Goal: Task Accomplishment & Management: Complete application form

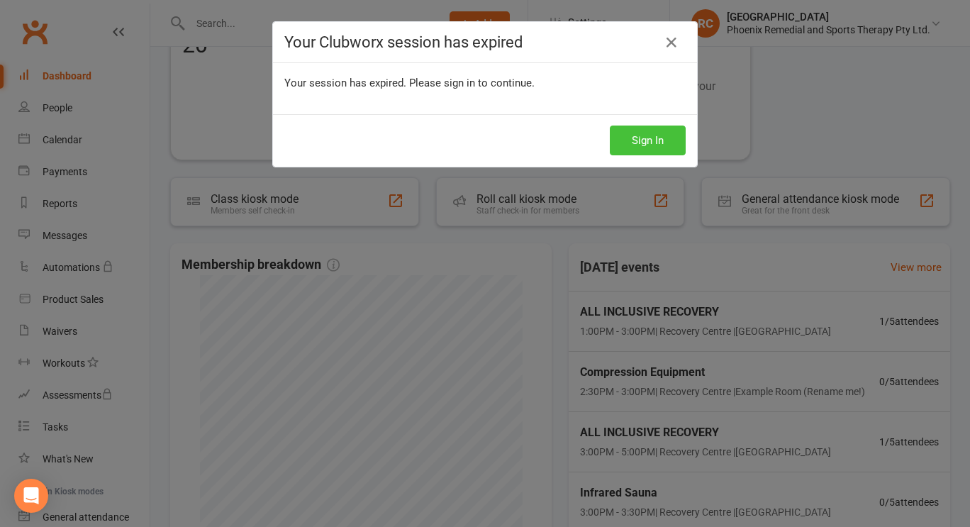
scroll to position [486, 0]
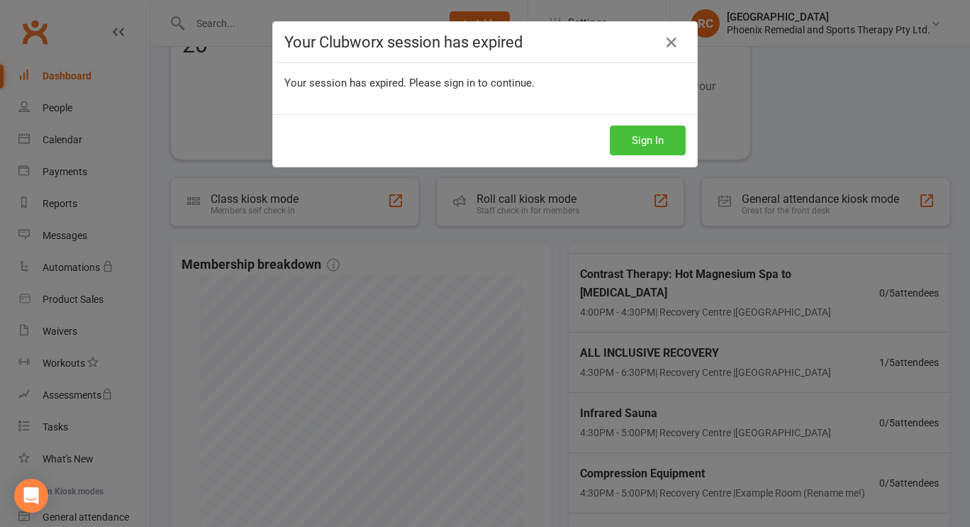
click at [641, 130] on button "Sign In" at bounding box center [648, 140] width 76 height 30
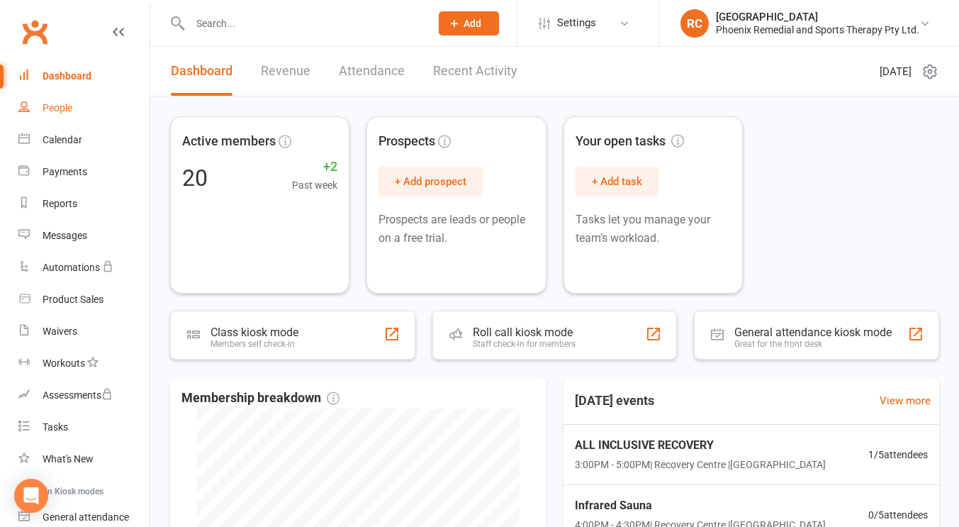
click at [46, 108] on div "People" at bounding box center [58, 107] width 30 height 11
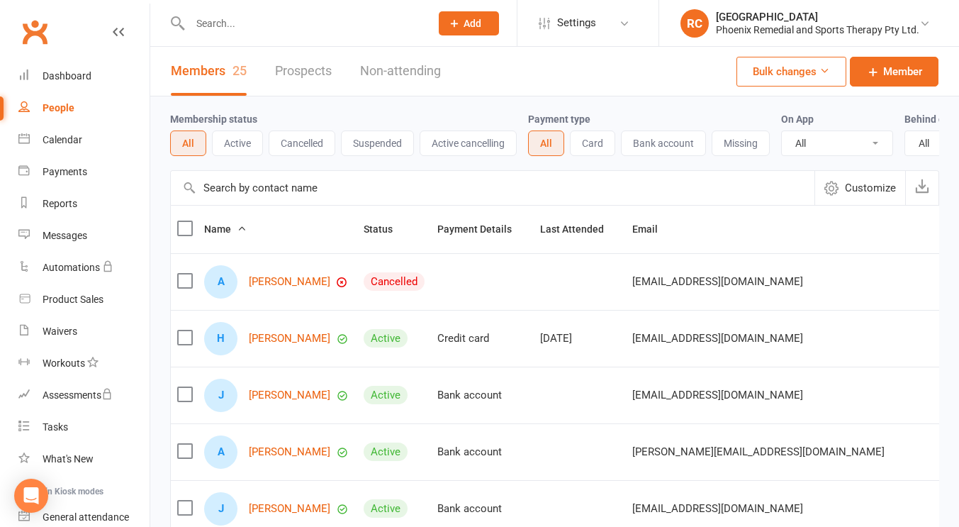
click at [470, 32] on button "Add" at bounding box center [469, 23] width 60 height 24
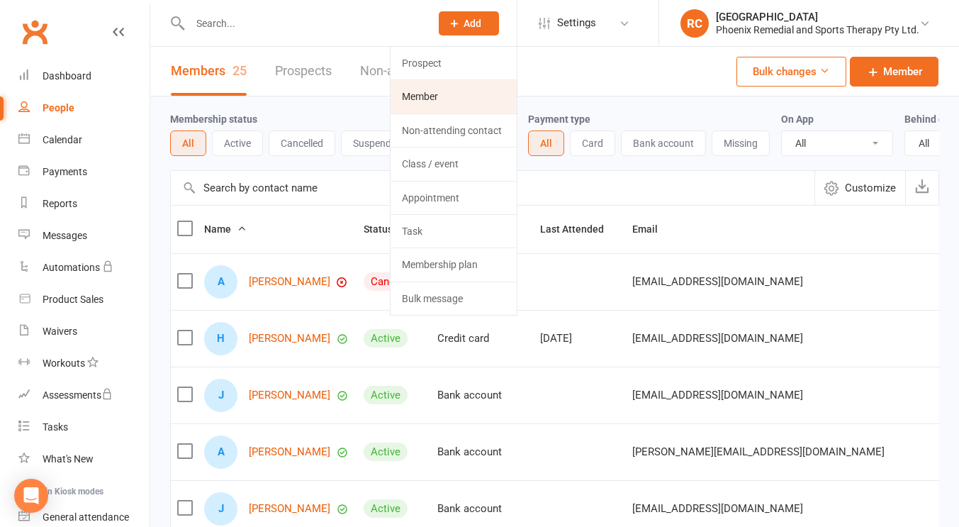
click at [456, 105] on link "Member" at bounding box center [454, 96] width 126 height 33
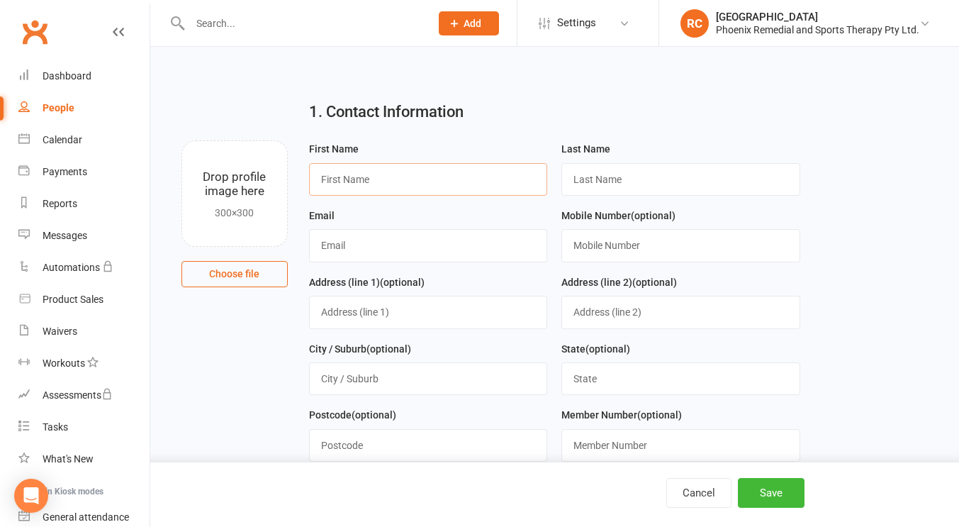
click at [397, 179] on input "text" at bounding box center [428, 179] width 239 height 33
type input "Heidi"
click at [600, 183] on input "text" at bounding box center [680, 179] width 239 height 33
type input "Gough"
click at [457, 235] on input "text" at bounding box center [428, 245] width 239 height 33
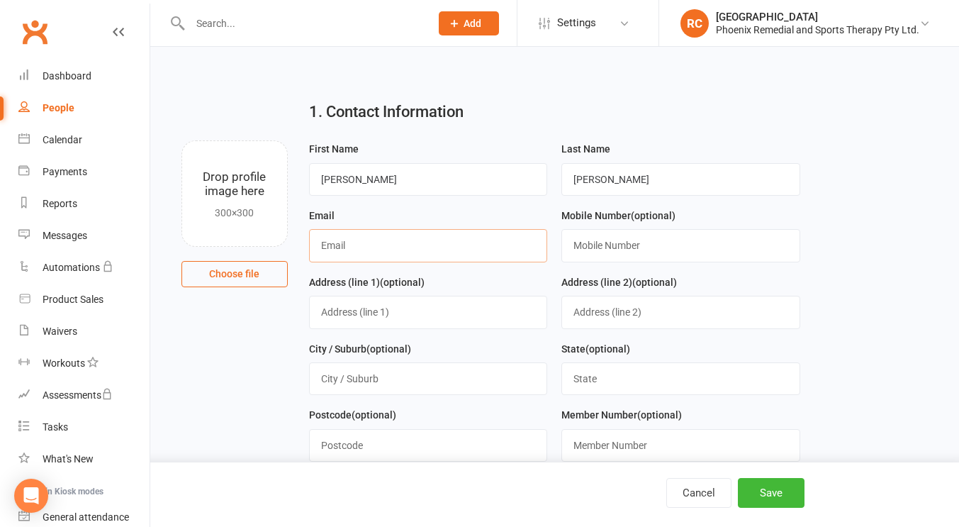
paste input "gough.liam@gmail.com"
type input "gough.liam@gmail.com"
click at [585, 233] on input "text" at bounding box center [680, 245] width 239 height 33
paste input "+61 428 933 956"
click at [594, 244] on input "+61 428 933 956" at bounding box center [680, 245] width 239 height 33
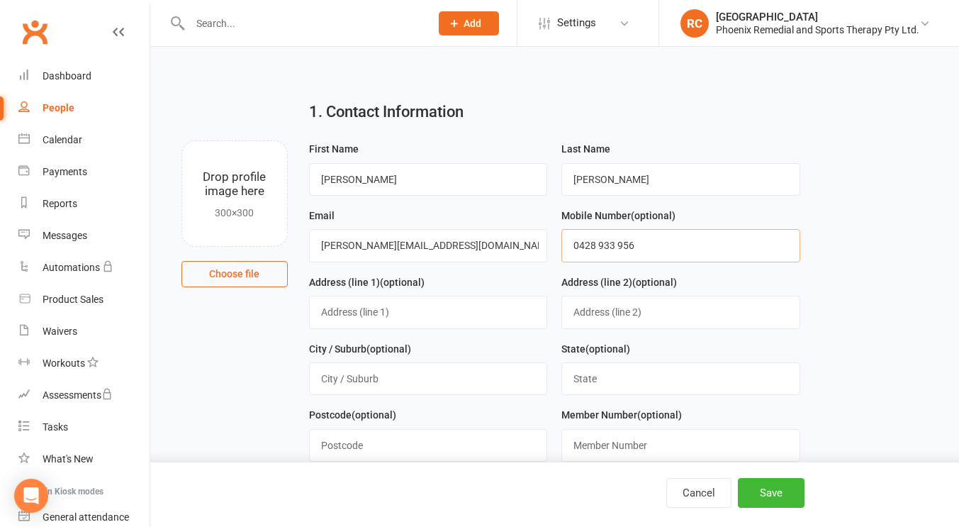
click at [599, 247] on input "0428 933 956" at bounding box center [680, 245] width 239 height 33
click at [616, 247] on input "0428933 956" at bounding box center [680, 245] width 239 height 33
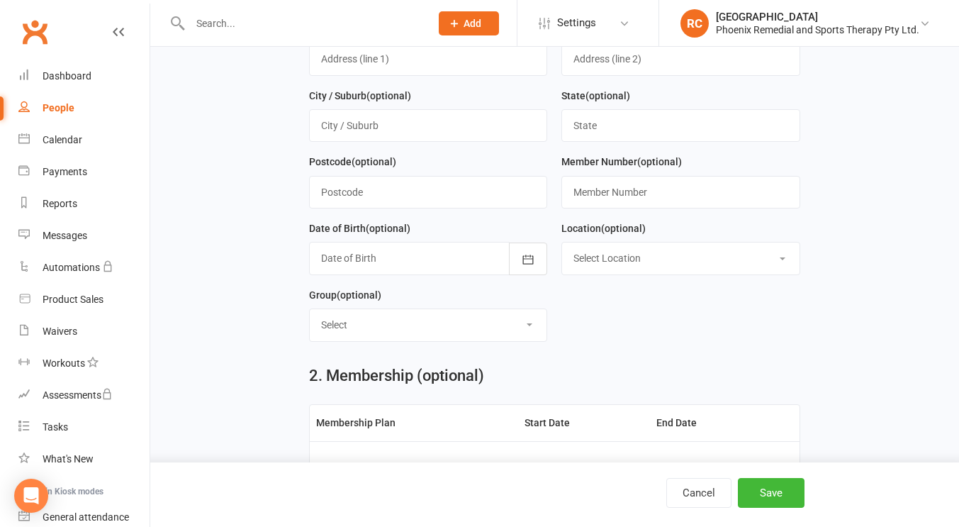
scroll to position [377, 0]
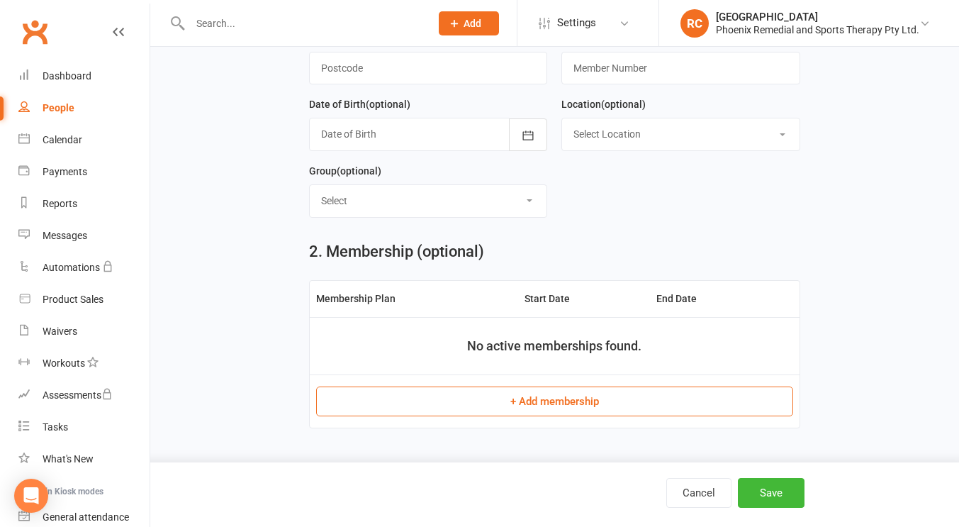
type input "0428933956"
click at [605, 398] on button "+ Add membership" at bounding box center [554, 401] width 477 height 30
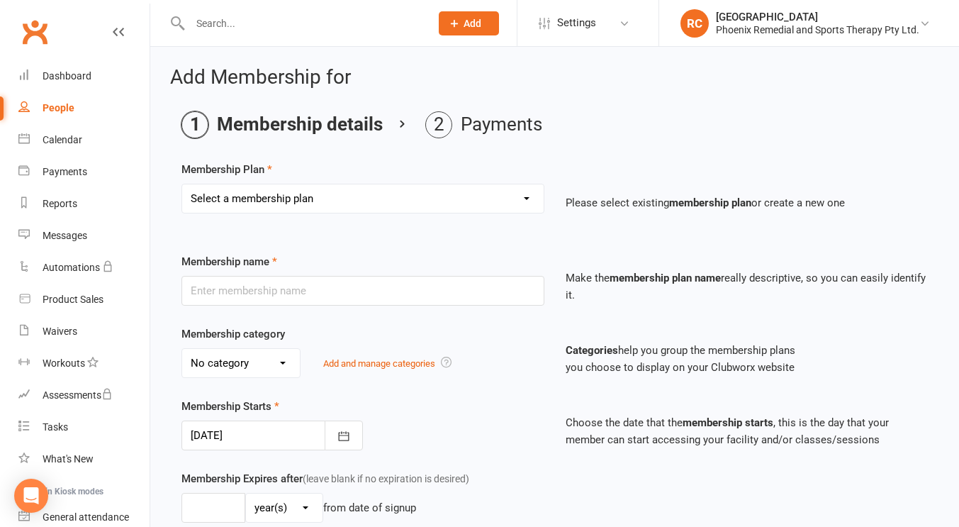
click at [498, 191] on select "Select a membership plan Create new Membership Plan Casual Membership Sponsored…" at bounding box center [362, 198] width 361 height 28
select select "1"
click at [182, 184] on select "Select a membership plan Create new Membership Plan Casual Membership Sponsored…" at bounding box center [362, 198] width 361 height 28
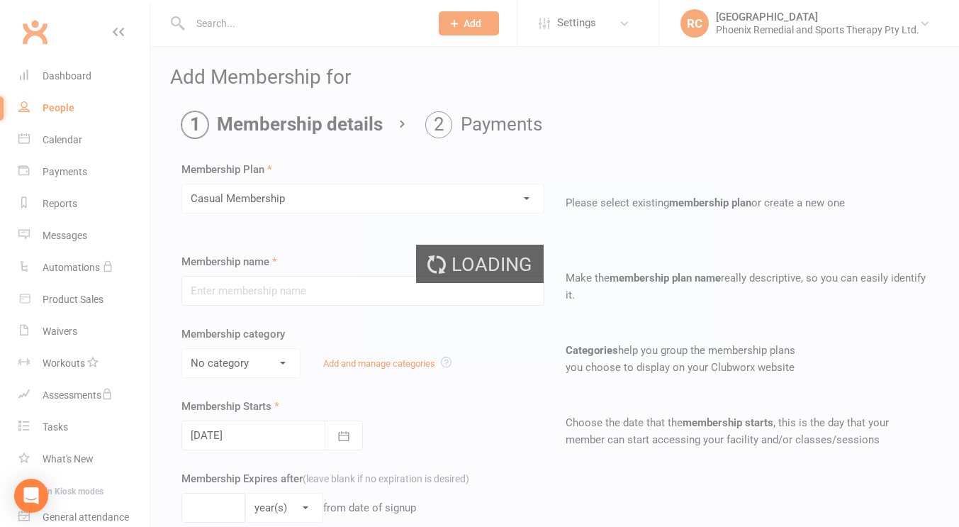
type input "Casual Membership"
select select "0"
type input "1"
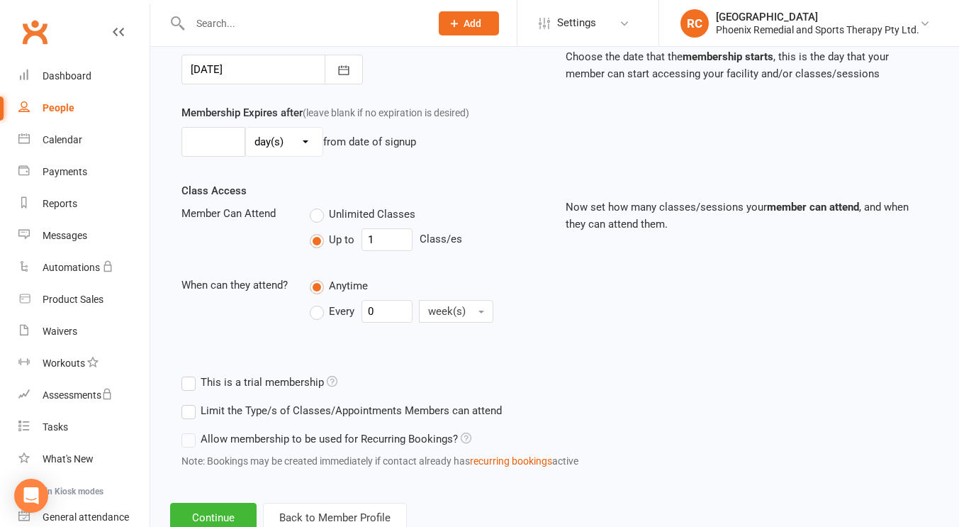
scroll to position [412, 0]
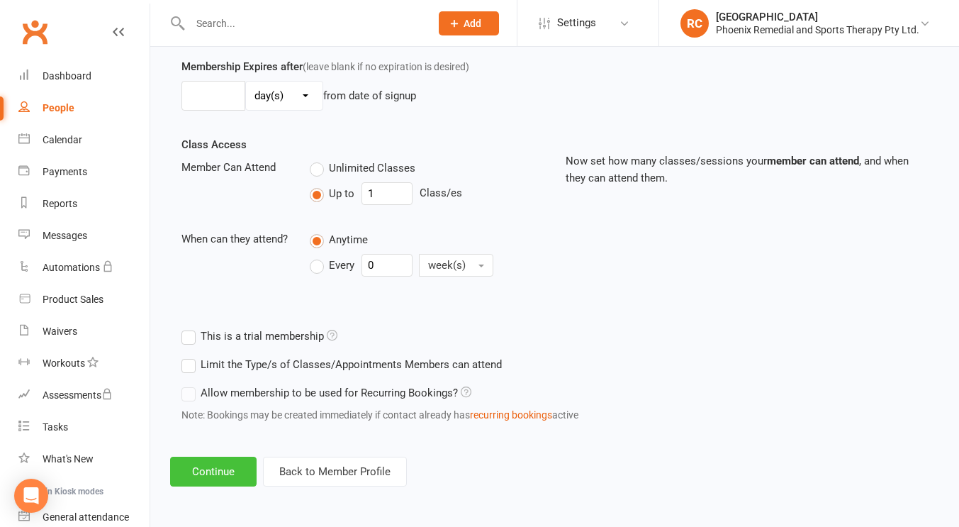
click at [226, 471] on button "Continue" at bounding box center [213, 471] width 86 height 30
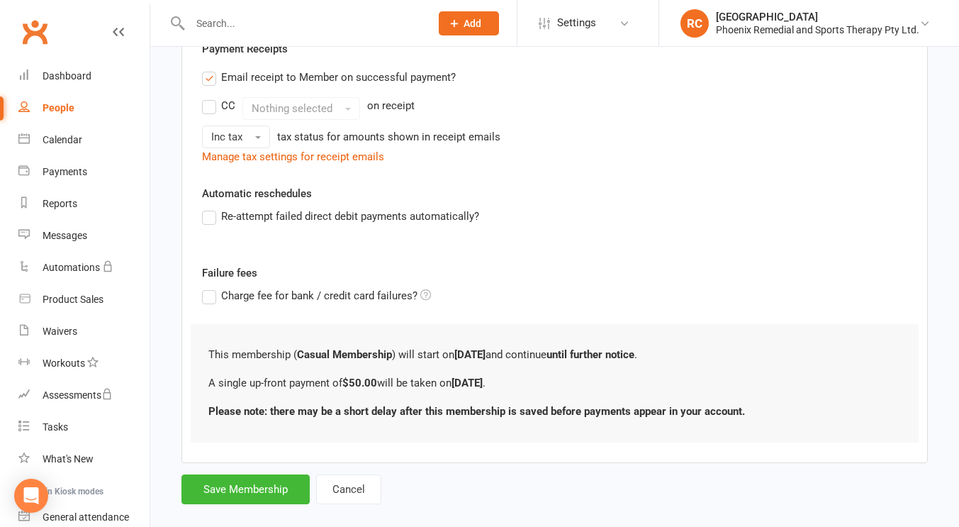
scroll to position [302, 0]
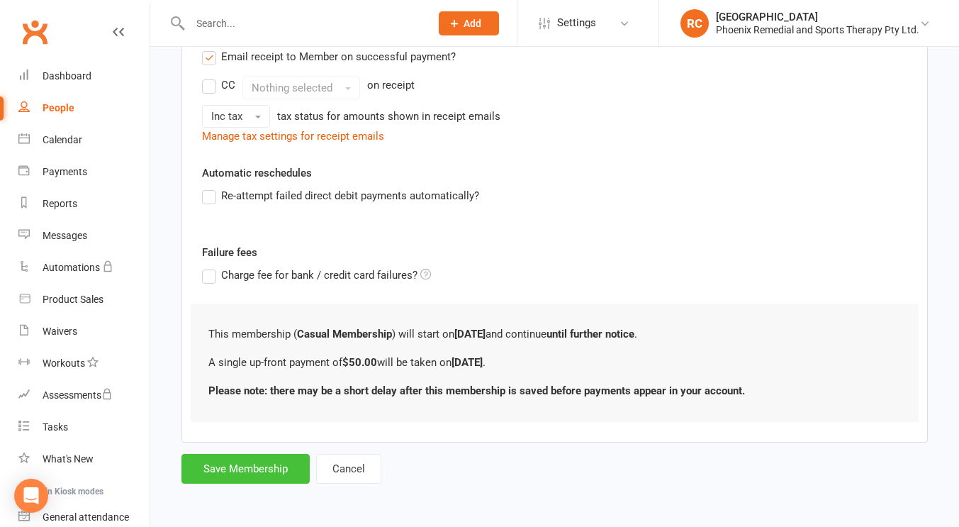
click at [268, 474] on button "Save Membership" at bounding box center [245, 469] width 128 height 30
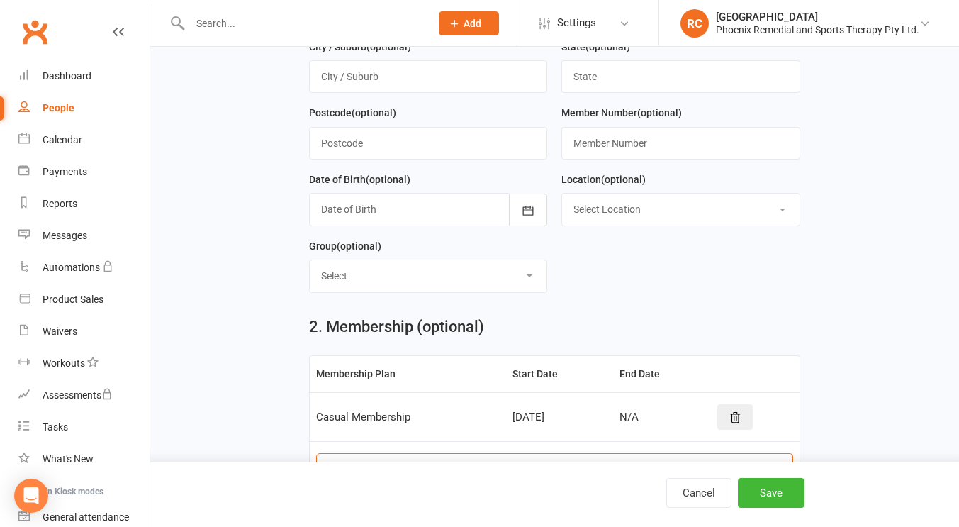
scroll to position [369, 0]
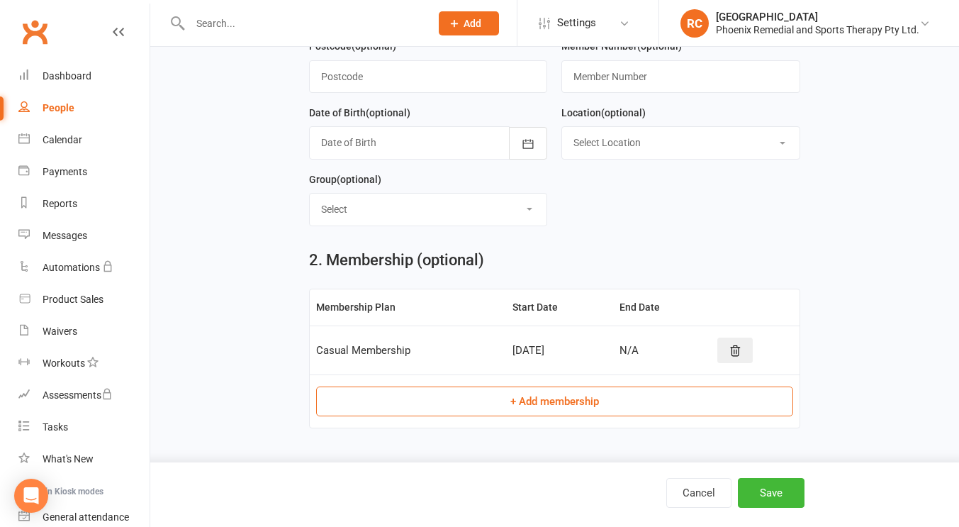
click at [643, 345] on div "N/A" at bounding box center [662, 350] width 85 height 12
click at [529, 350] on div "14 Oct 2025" at bounding box center [559, 350] width 94 height 12
click at [782, 487] on button "Save" at bounding box center [771, 493] width 67 height 30
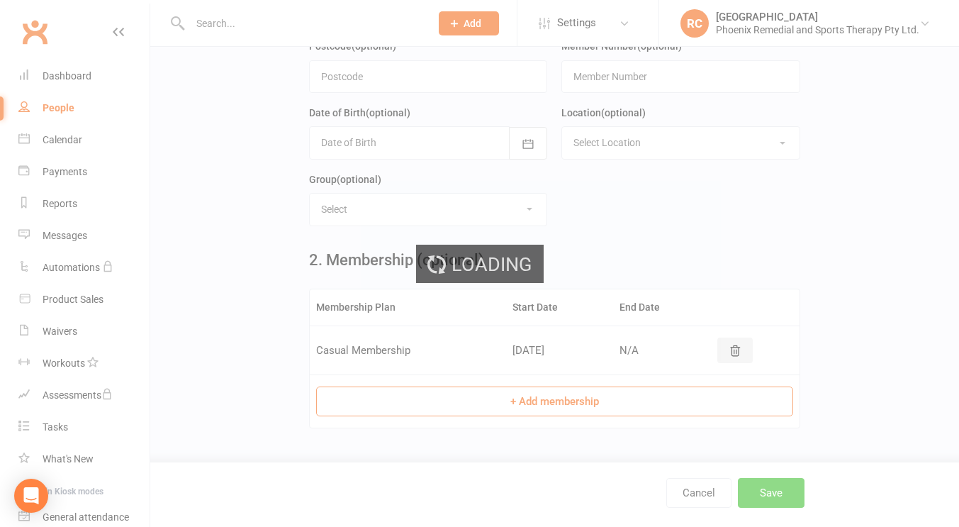
scroll to position [0, 0]
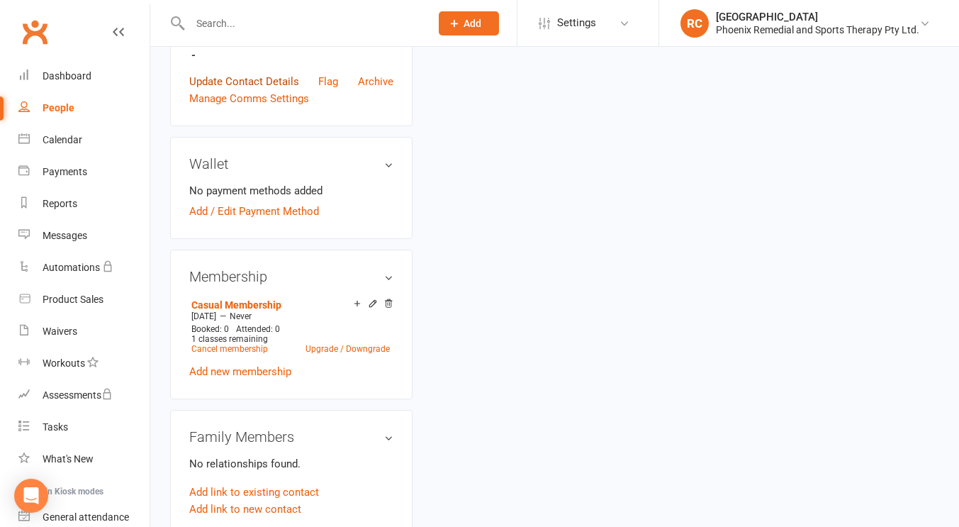
scroll to position [413, 0]
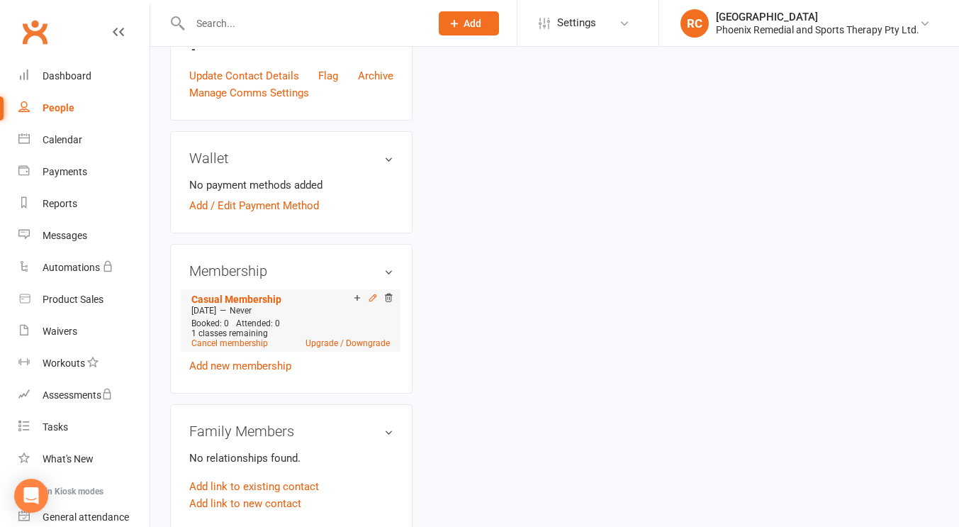
click at [371, 293] on icon at bounding box center [373, 298] width 10 height 10
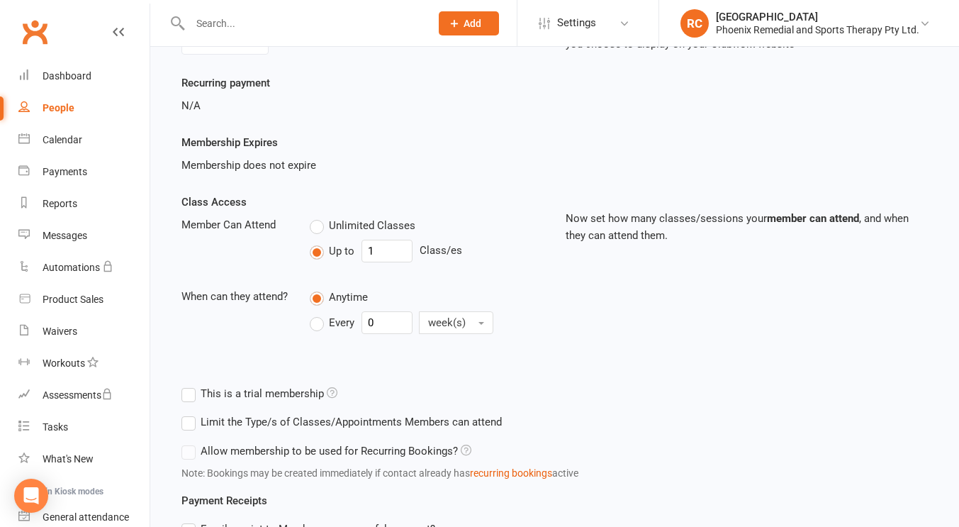
scroll to position [181, 0]
click at [242, 193] on div "Membership Expires Membership does not expire" at bounding box center [555, 165] width 768 height 60
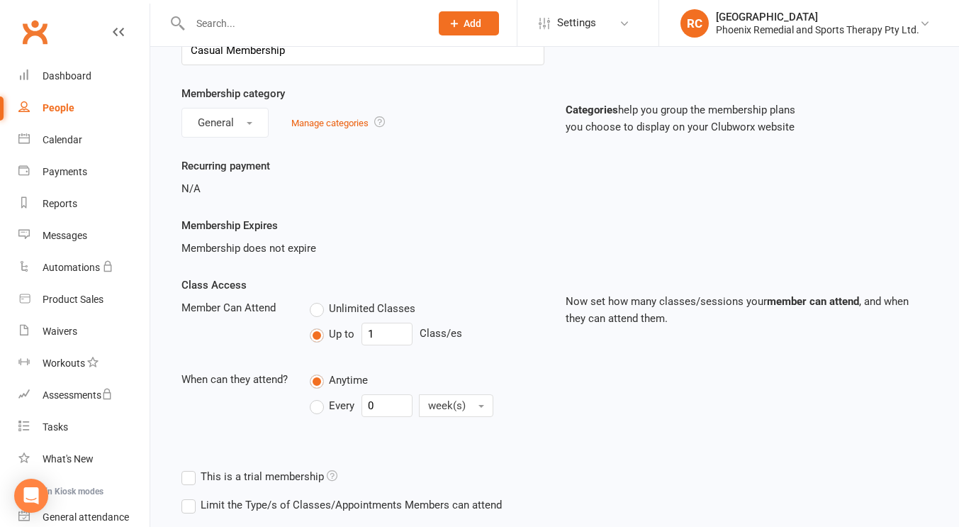
scroll to position [91, 0]
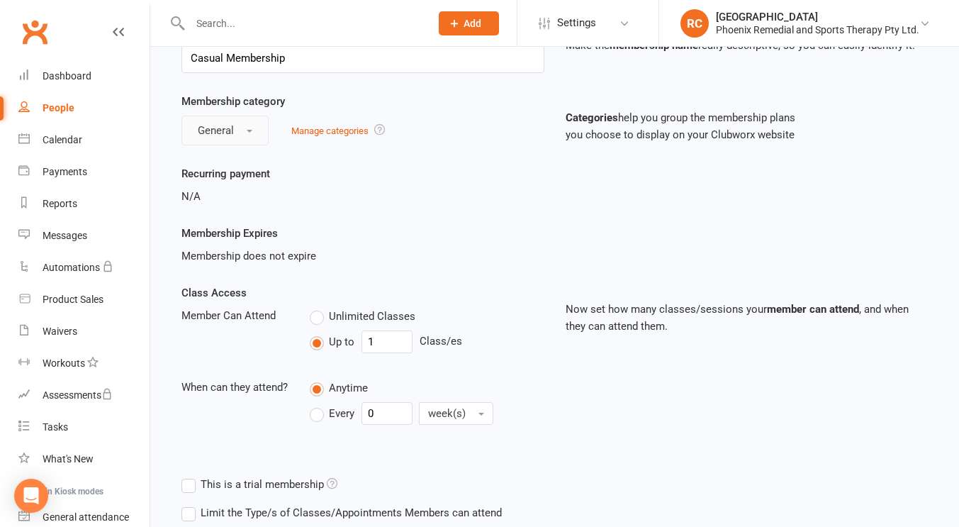
click at [235, 135] on button "General" at bounding box center [224, 131] width 87 height 30
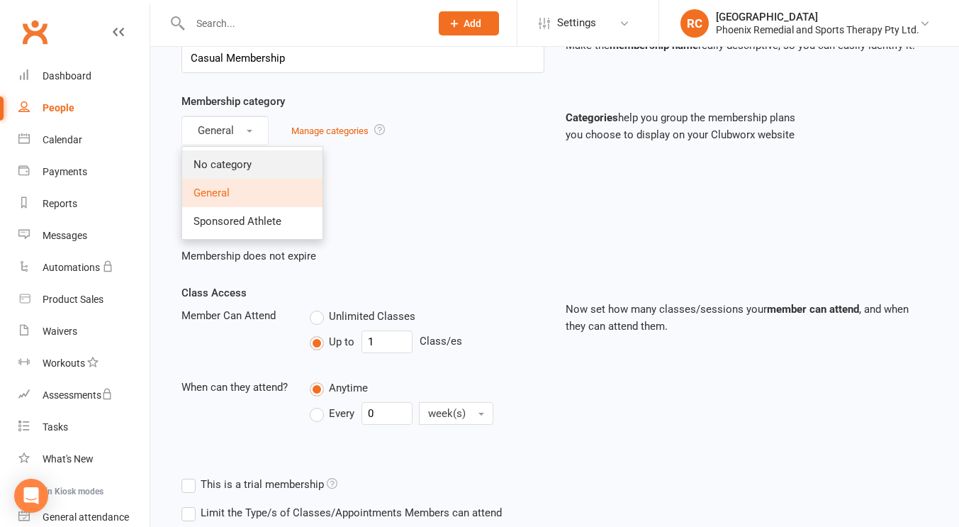
click at [232, 167] on span "No category" at bounding box center [223, 164] width 58 height 13
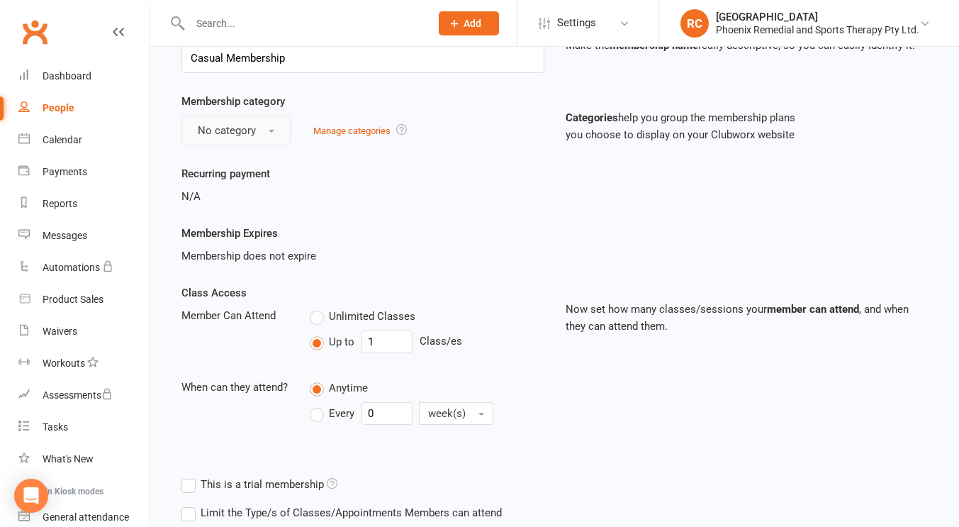
click at [236, 136] on span "No category" at bounding box center [227, 130] width 58 height 13
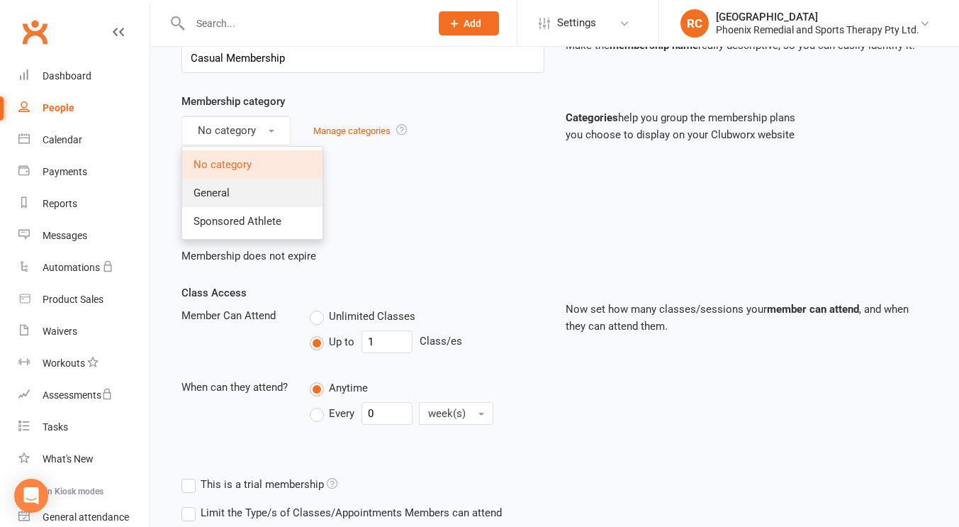
click at [230, 197] on span "General" at bounding box center [212, 192] width 36 height 13
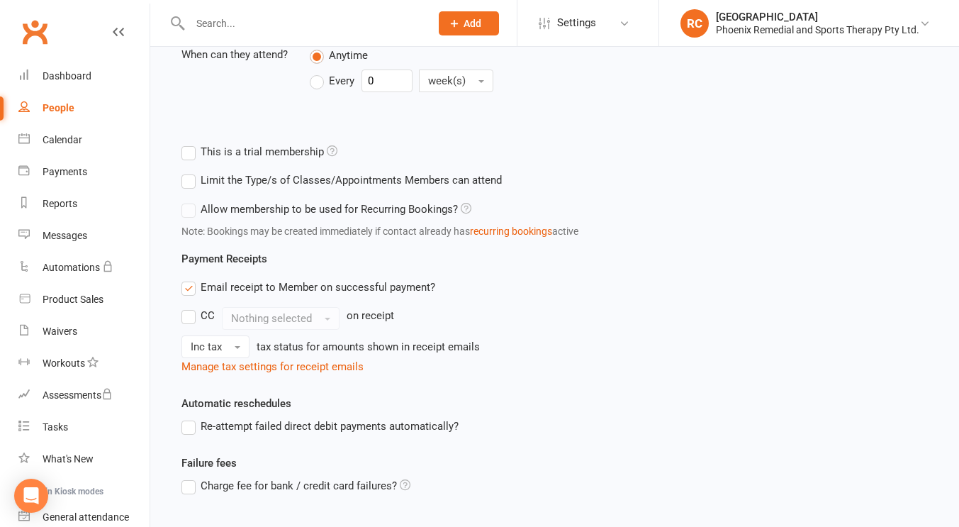
scroll to position [532, 0]
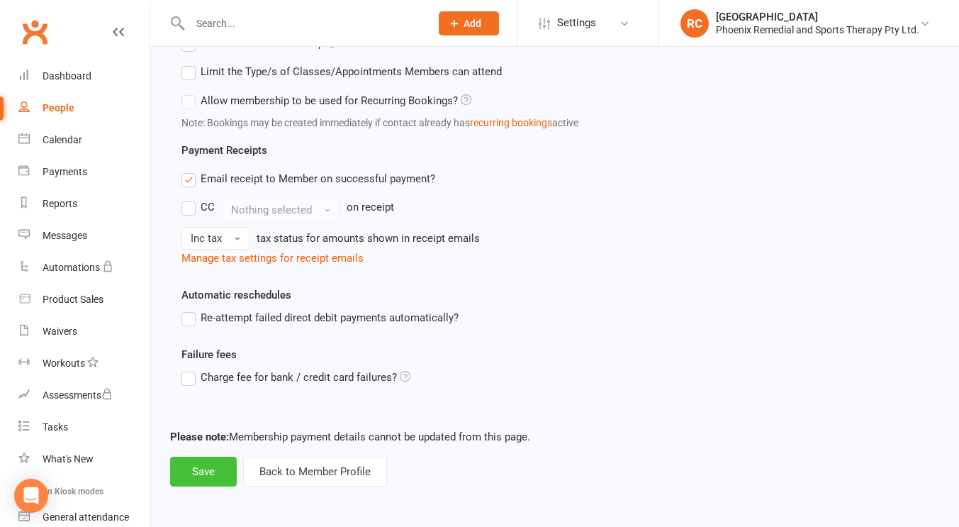
click at [195, 478] on button "Save" at bounding box center [203, 471] width 67 height 30
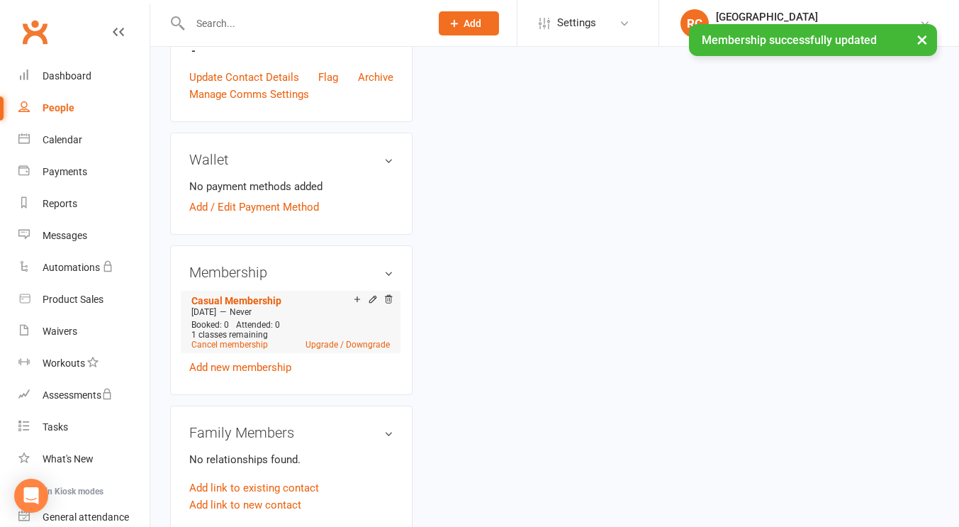
scroll to position [417, 0]
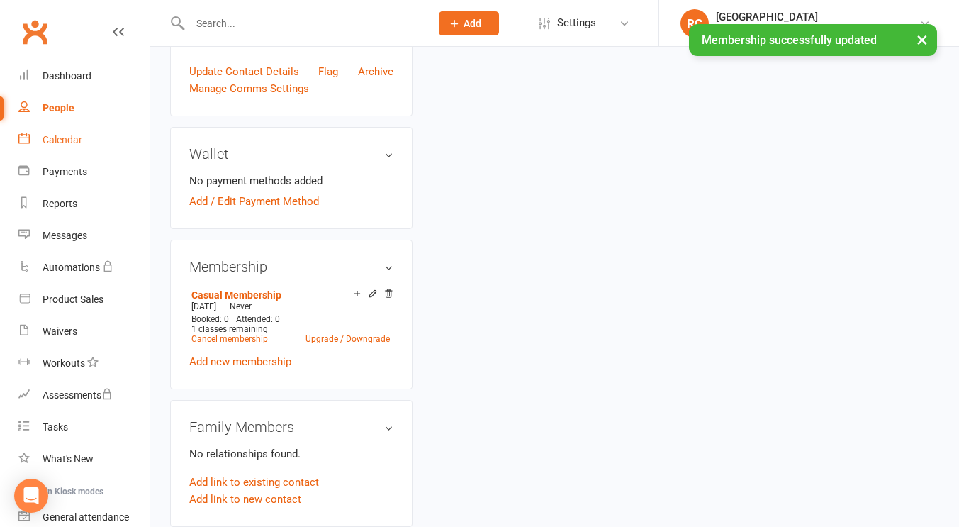
click at [52, 139] on div "Calendar" at bounding box center [63, 139] width 40 height 11
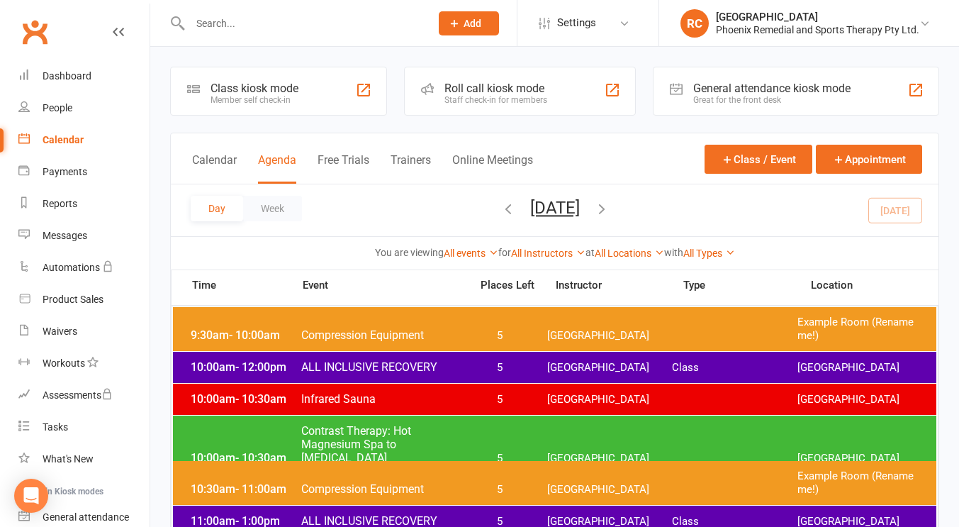
click at [610, 208] on icon "button" at bounding box center [602, 209] width 16 height 16
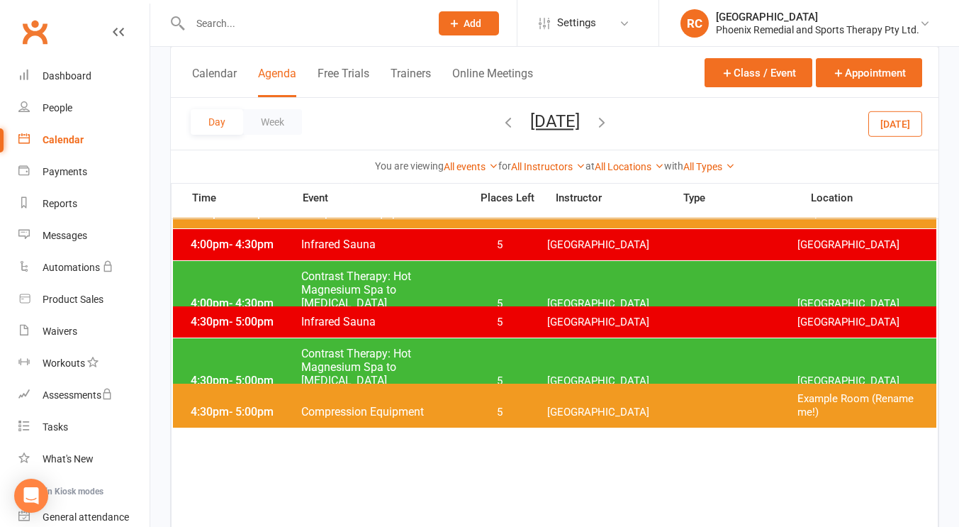
scroll to position [1047, 0]
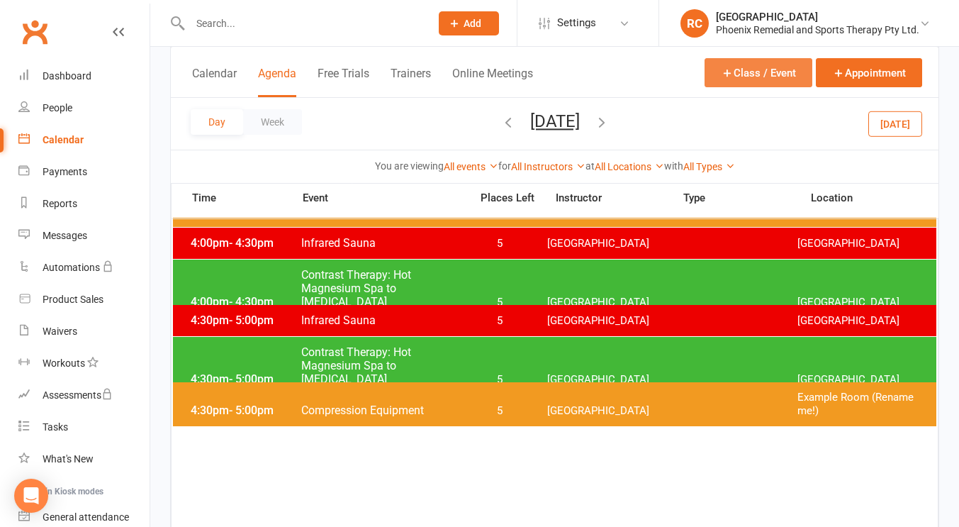
click at [760, 67] on button "Class / Event" at bounding box center [759, 72] width 108 height 29
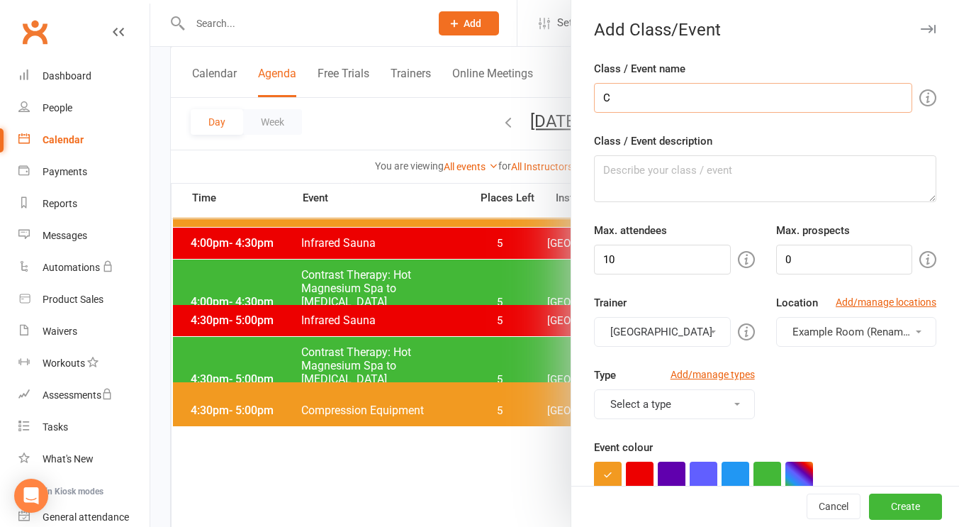
type input "Compression Equipment"
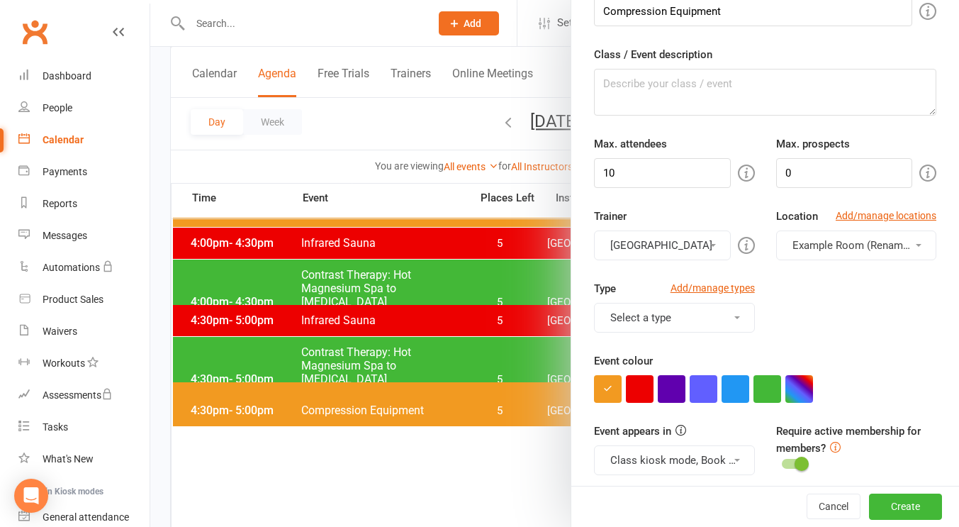
click at [629, 157] on div "Max. attendees 10" at bounding box center [673, 161] width 181 height 52
click at [630, 164] on input "10" at bounding box center [662, 173] width 136 height 30
type input "1"
type input "5"
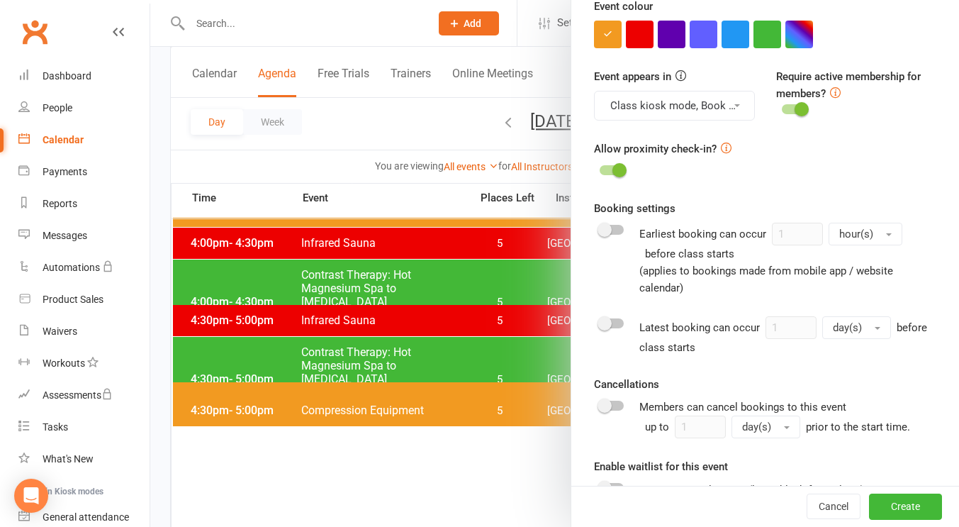
scroll to position [442, 0]
click at [602, 320] on span at bounding box center [605, 322] width 14 height 14
click at [600, 320] on input "checkbox" at bounding box center [600, 320] width 0 height 0
click at [841, 315] on div "Booking settings Earliest booking can occur 1 hour(s) before class starts (appl…" at bounding box center [765, 318] width 342 height 238
click at [847, 335] on button "day(s)" at bounding box center [856, 326] width 69 height 23
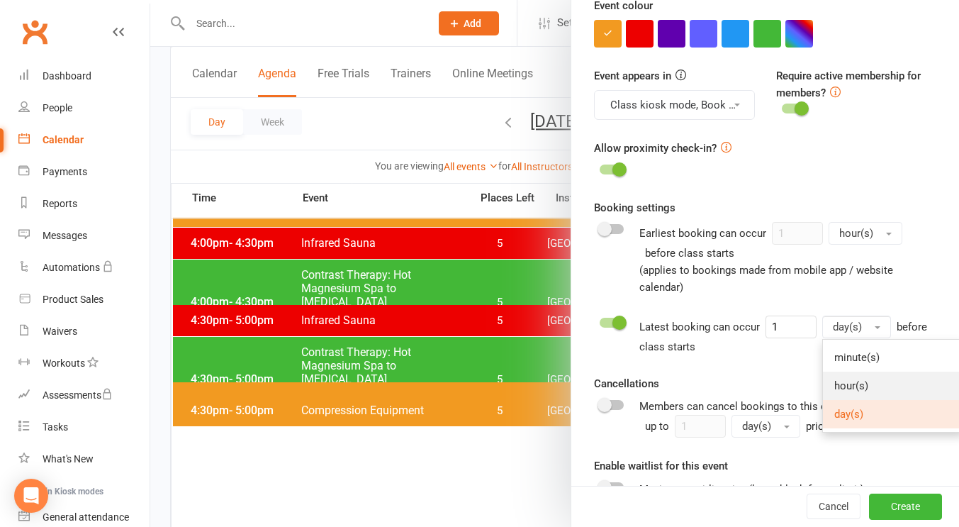
click at [844, 387] on span "hour(s)" at bounding box center [851, 385] width 34 height 13
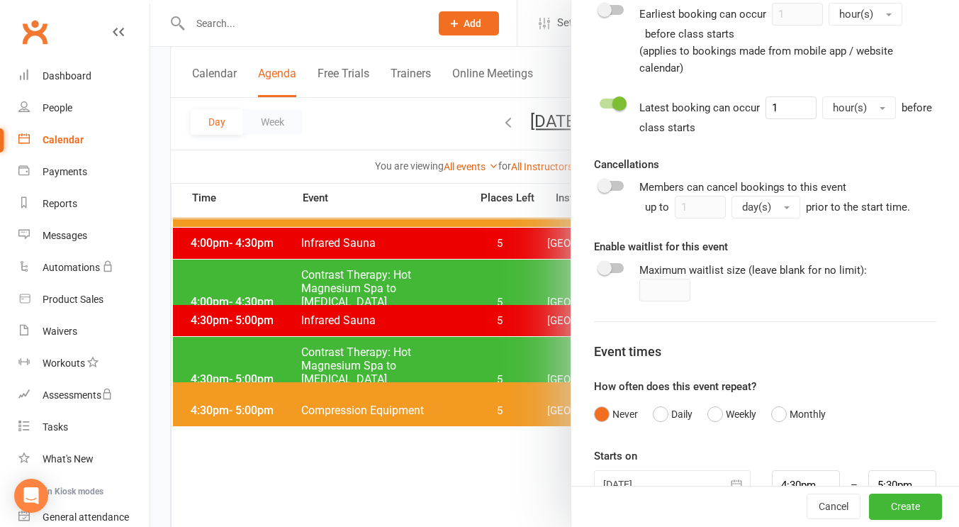
scroll to position [697, 0]
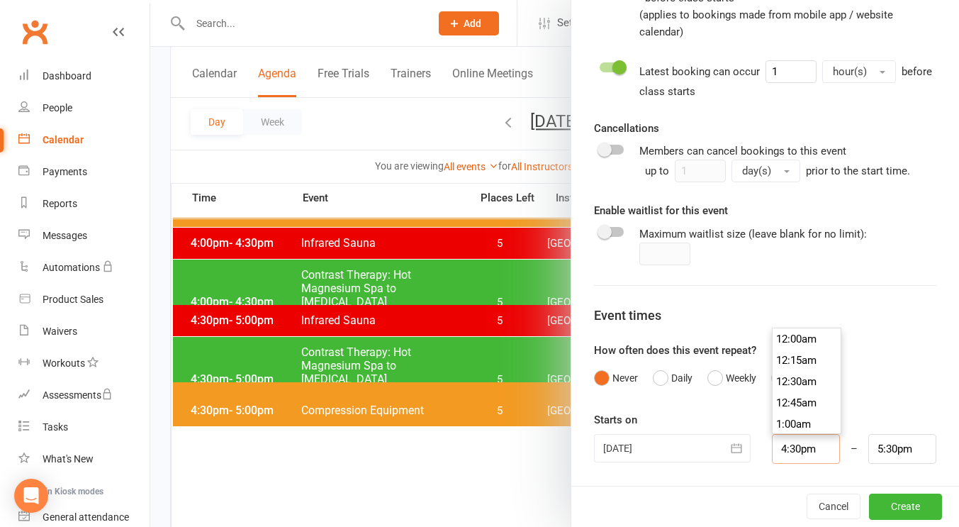
click at [775, 446] on input "4:30pm" at bounding box center [806, 449] width 68 height 30
type input "4:00pm"
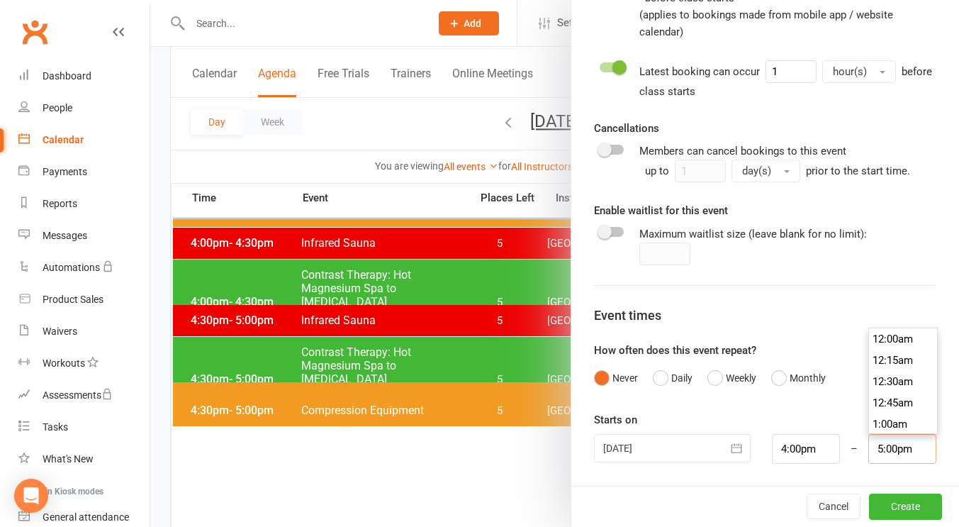
drag, startPoint x: 778, startPoint y: 393, endPoint x: 870, endPoint y: 447, distance: 107.7
click at [870, 447] on input "5:00pm" at bounding box center [902, 449] width 68 height 30
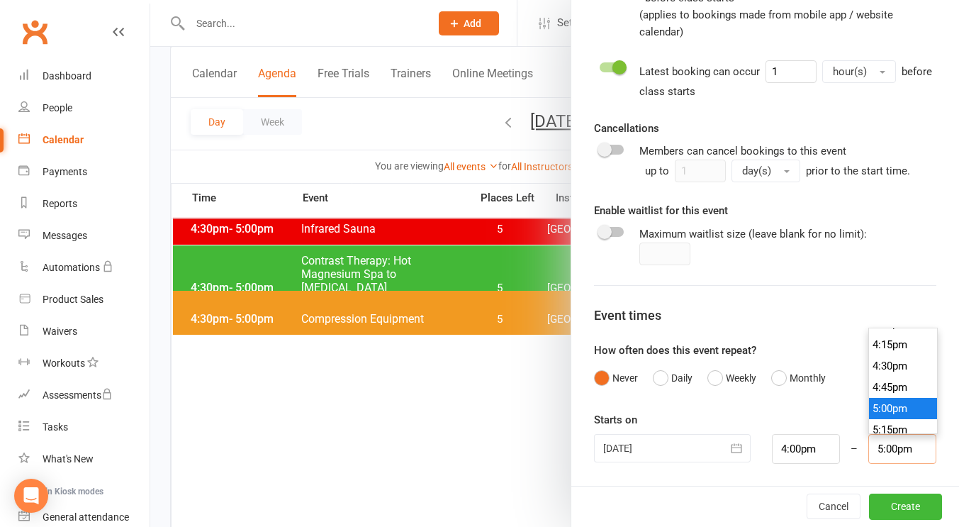
scroll to position [1373, 0]
type input "4:30pm"
click at [875, 365] on li "4:30pm" at bounding box center [903, 369] width 68 height 21
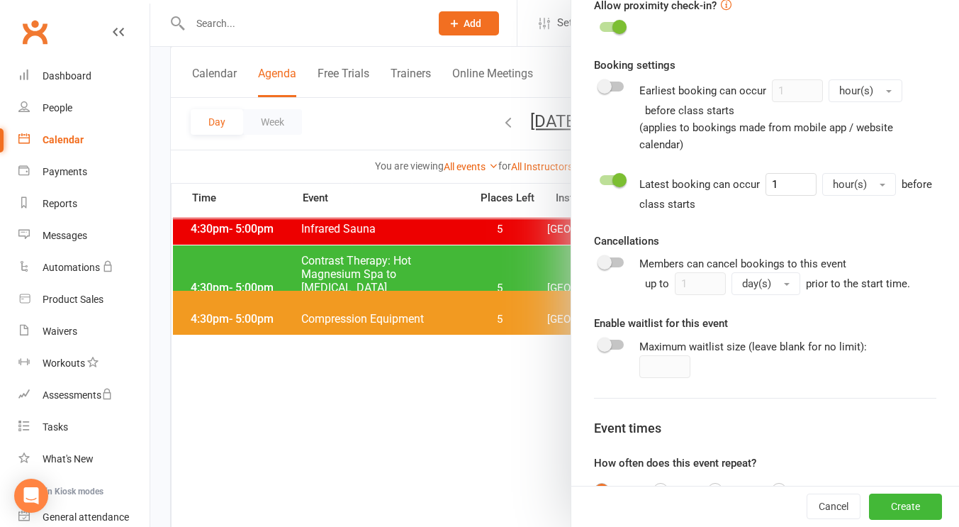
scroll to position [585, 0]
click at [875, 505] on button "Create" at bounding box center [905, 507] width 73 height 26
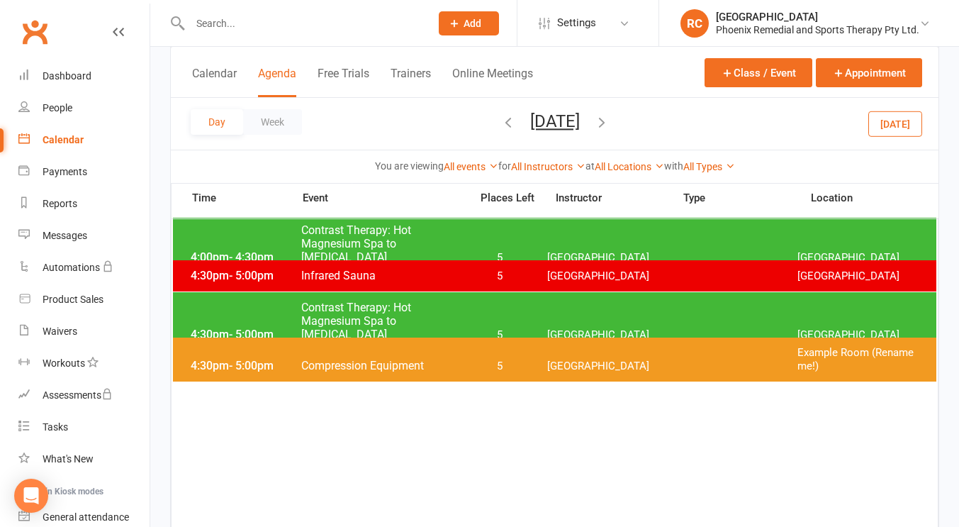
scroll to position [1133, 0]
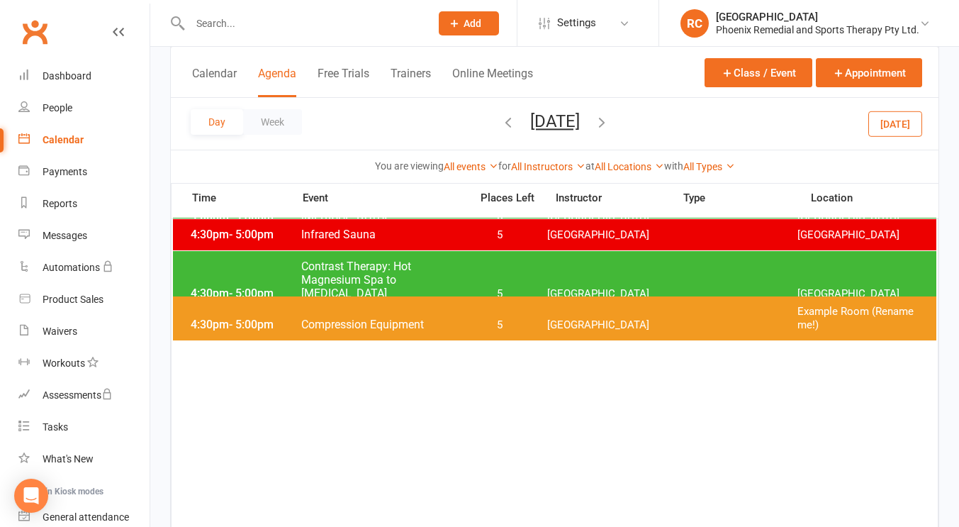
click at [500, 123] on icon "button" at bounding box center [508, 122] width 16 height 16
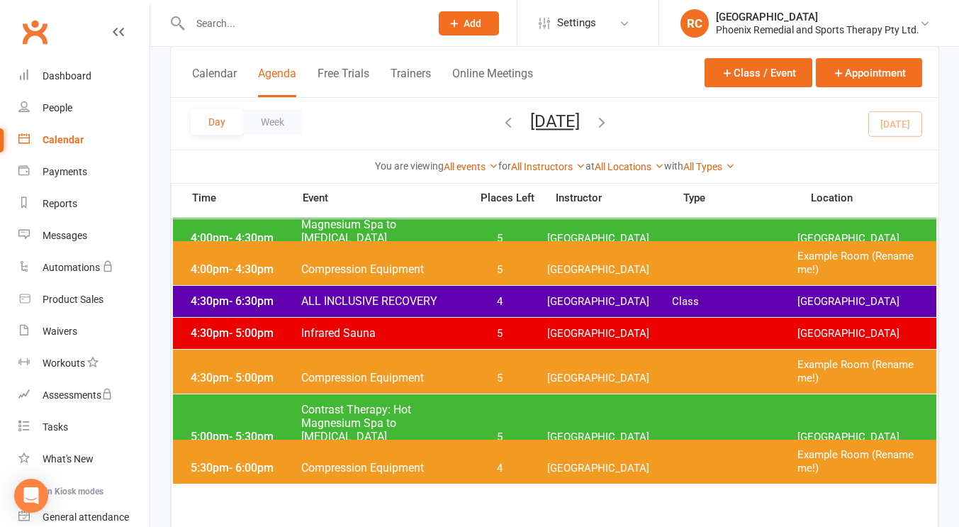
scroll to position [1044, 0]
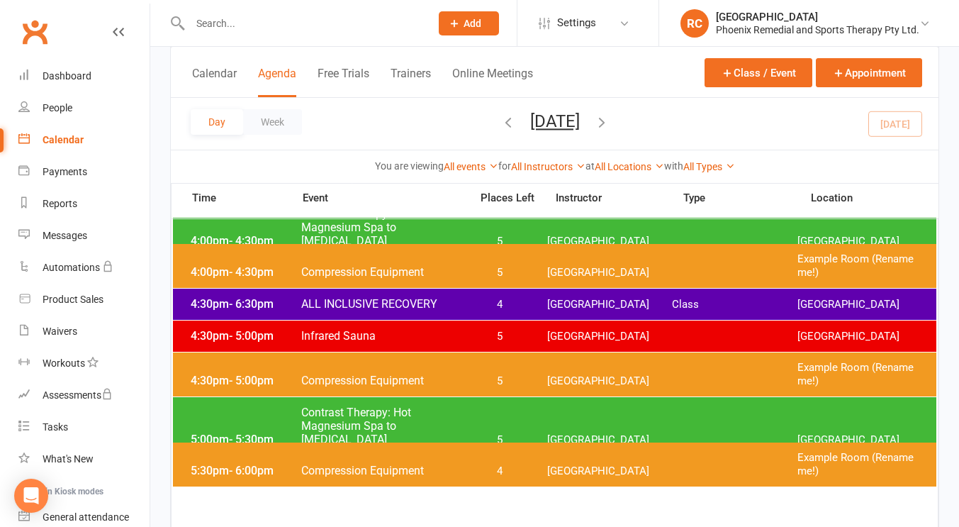
click at [635, 274] on span "[GEOGRAPHIC_DATA]" at bounding box center [609, 272] width 125 height 13
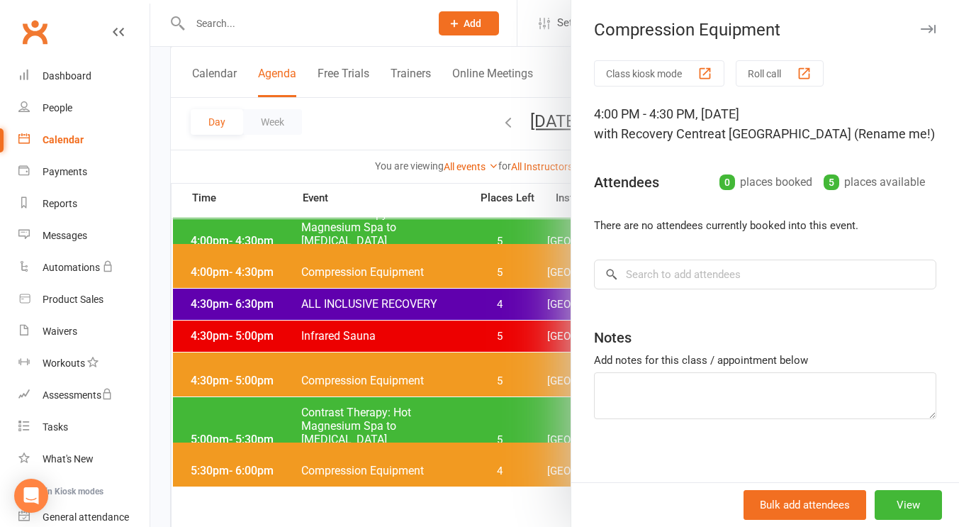
click at [428, 102] on div at bounding box center [554, 263] width 809 height 527
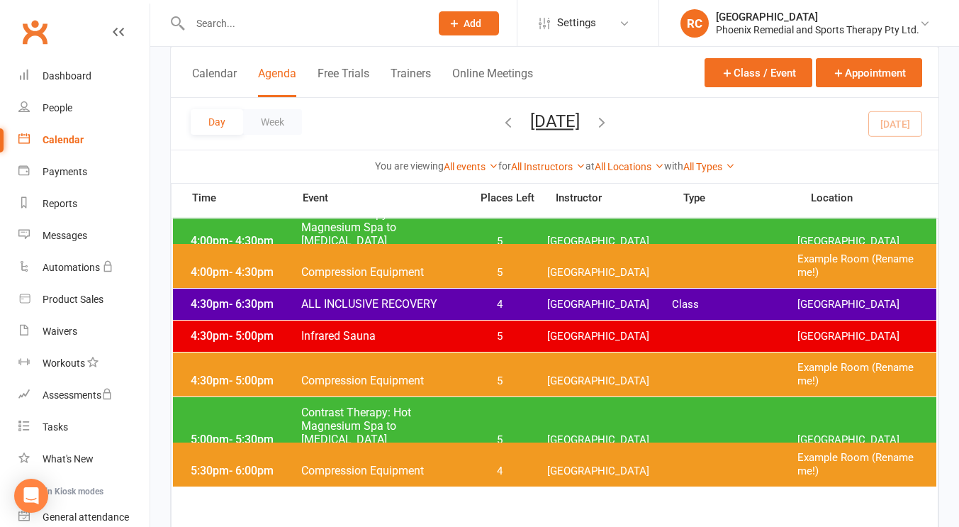
click at [594, 121] on span "Tuesday, Oct 14, 2025 October 2025 Sun Mon Tue Wed Thu Fri Sat 28 29 30 01 02 0…" at bounding box center [555, 123] width 78 height 25
click at [610, 121] on icon "button" at bounding box center [602, 122] width 16 height 16
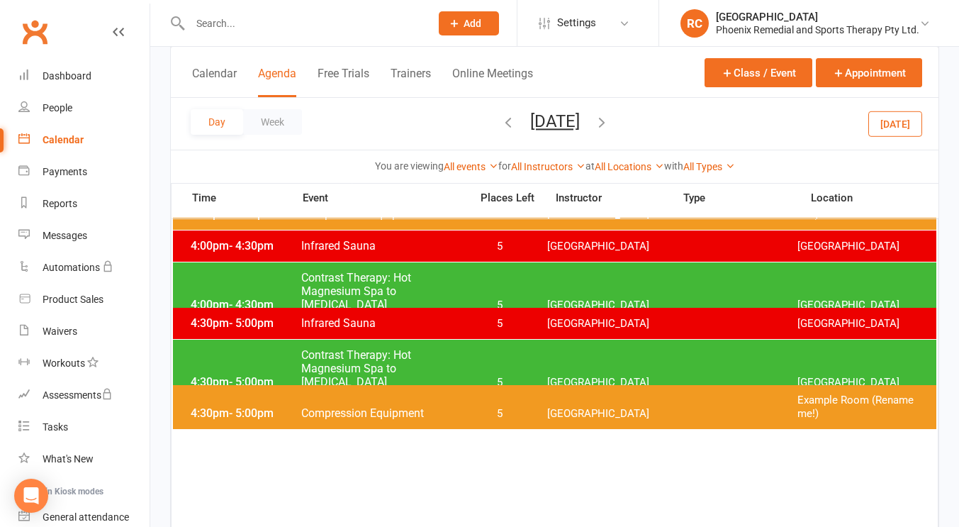
scroll to position [1080, 0]
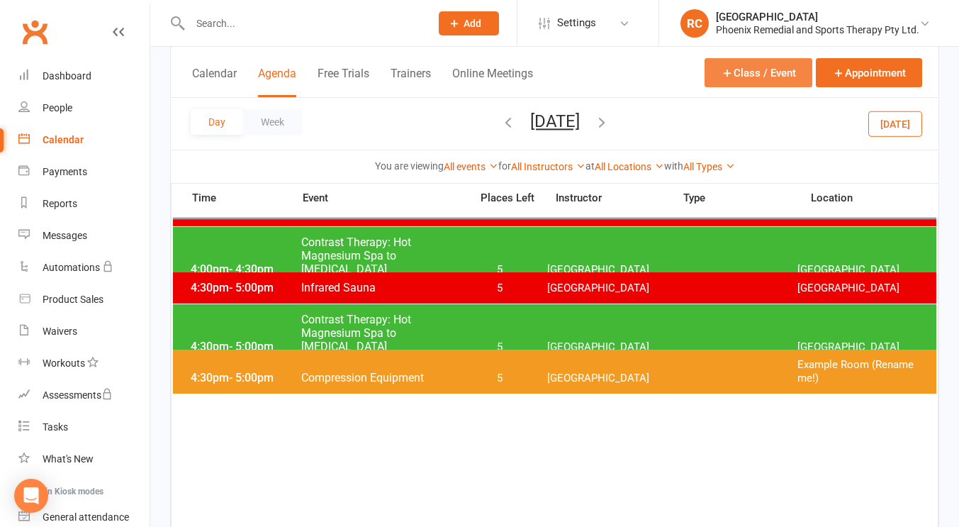
click at [738, 73] on button "Class / Event" at bounding box center [759, 72] width 108 height 29
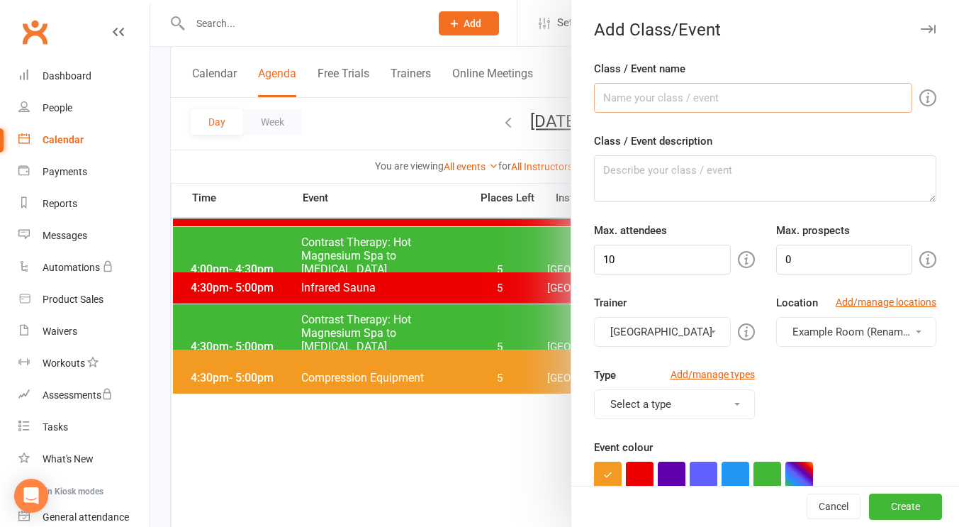
click at [719, 103] on input "Class / Event name" at bounding box center [753, 98] width 318 height 30
type input "Compression Equipment"
click at [617, 263] on input "10" at bounding box center [662, 260] width 136 height 30
type input "1"
type input "5"
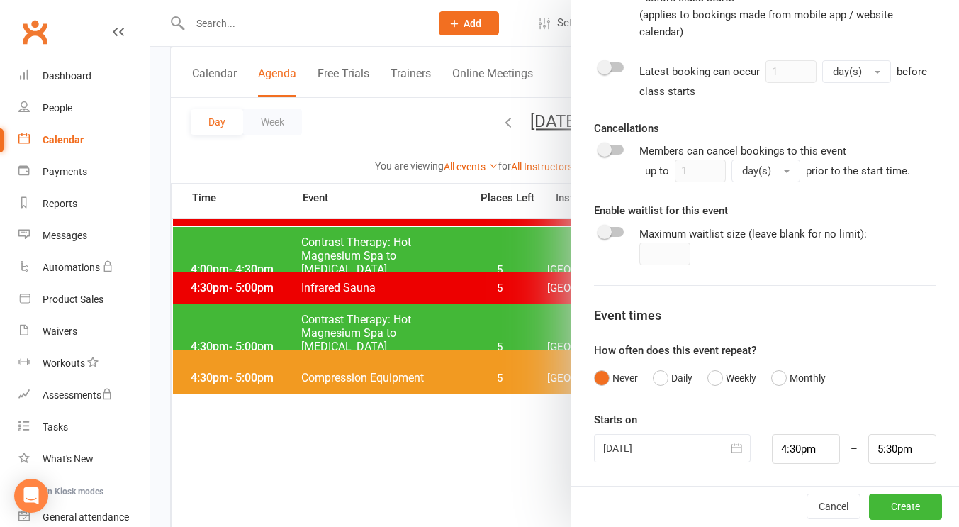
scroll to position [1124, 0]
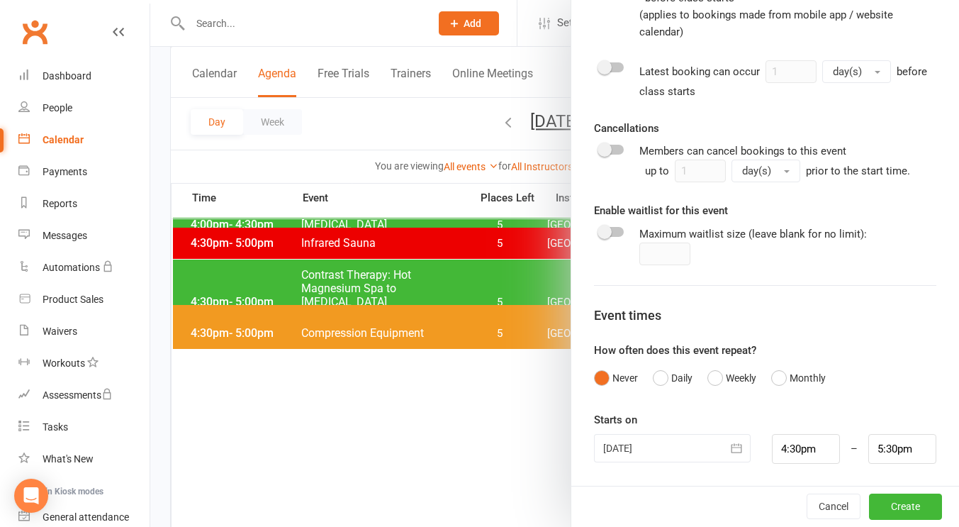
click at [658, 445] on div at bounding box center [672, 448] width 157 height 28
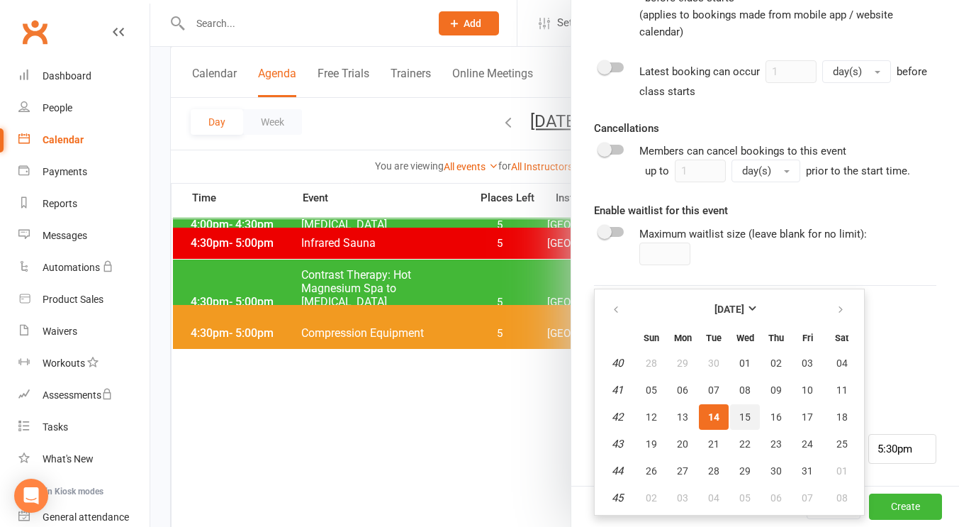
click at [741, 415] on span "15" at bounding box center [744, 416] width 11 height 11
type input "15 Oct 2025"
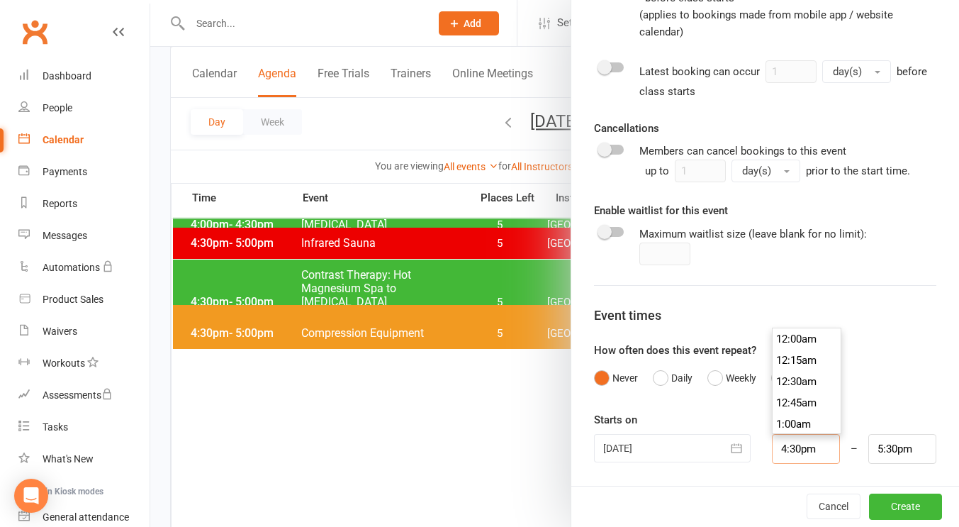
click at [794, 459] on input "4:30pm" at bounding box center [806, 449] width 68 height 30
type input "4:00pm"
click at [792, 369] on li "4:00pm" at bounding box center [807, 367] width 68 height 21
click at [900, 454] on input "5:00pm" at bounding box center [902, 449] width 68 height 30
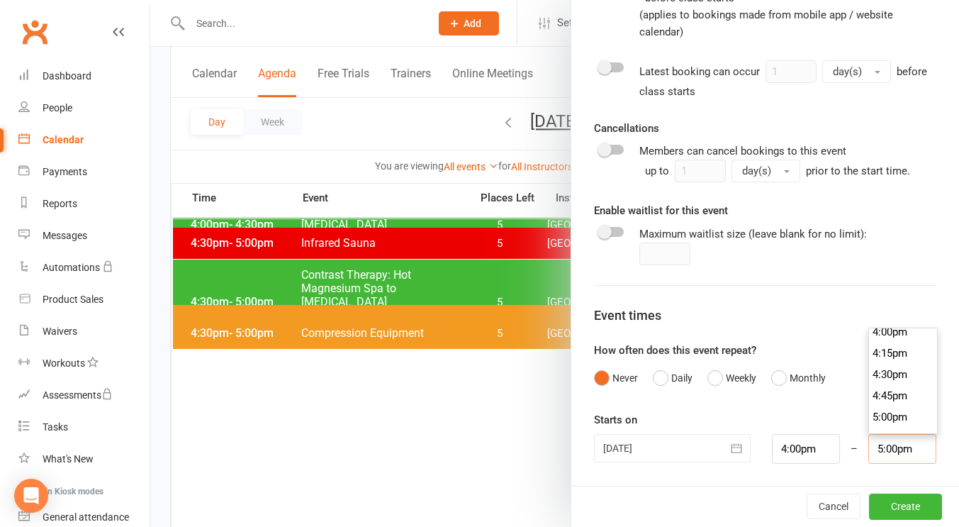
scroll to position [1367, 0]
type input "4:30pm"
click at [888, 372] on li "4:30pm" at bounding box center [903, 374] width 68 height 21
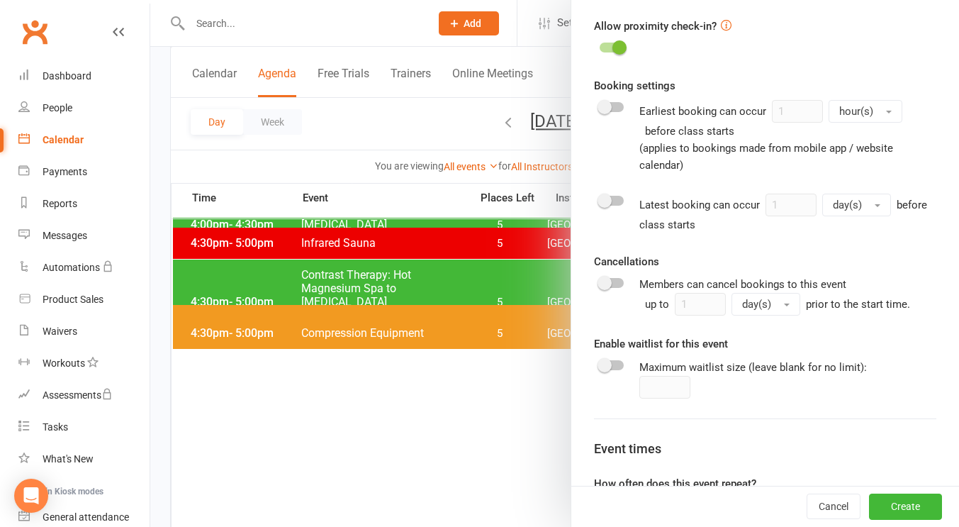
scroll to position [563, 0]
click at [608, 204] on div at bounding box center [612, 201] width 24 height 10
click at [600, 199] on input "checkbox" at bounding box center [600, 199] width 0 height 0
click at [833, 208] on span "day(s)" at bounding box center [847, 205] width 29 height 13
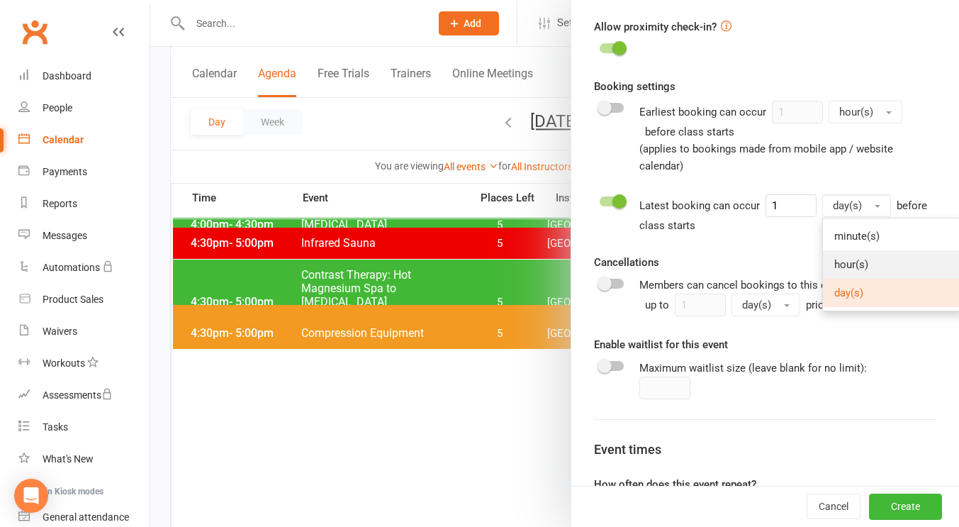
click at [851, 264] on span "hour(s)" at bounding box center [851, 264] width 34 height 13
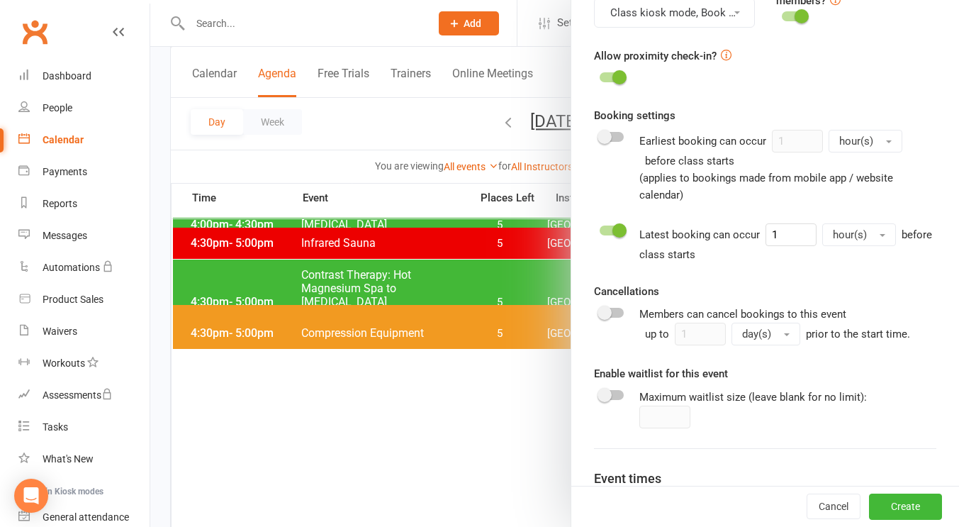
scroll to position [533, 0]
click at [608, 313] on div at bounding box center [612, 313] width 24 height 10
click at [600, 311] on input "checkbox" at bounding box center [600, 311] width 0 height 0
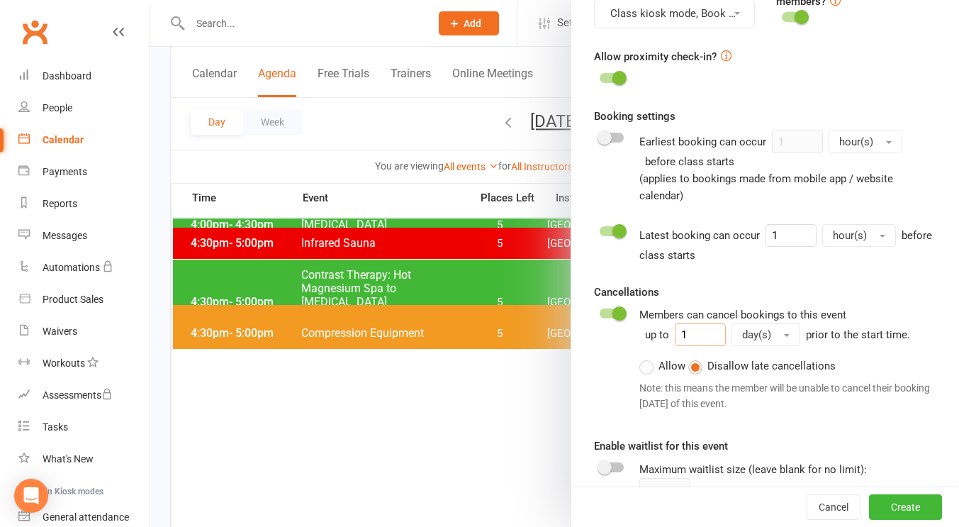
click at [689, 335] on input "1" at bounding box center [700, 334] width 51 height 23
type input "30"
click at [770, 335] on button "day(s)" at bounding box center [766, 334] width 69 height 23
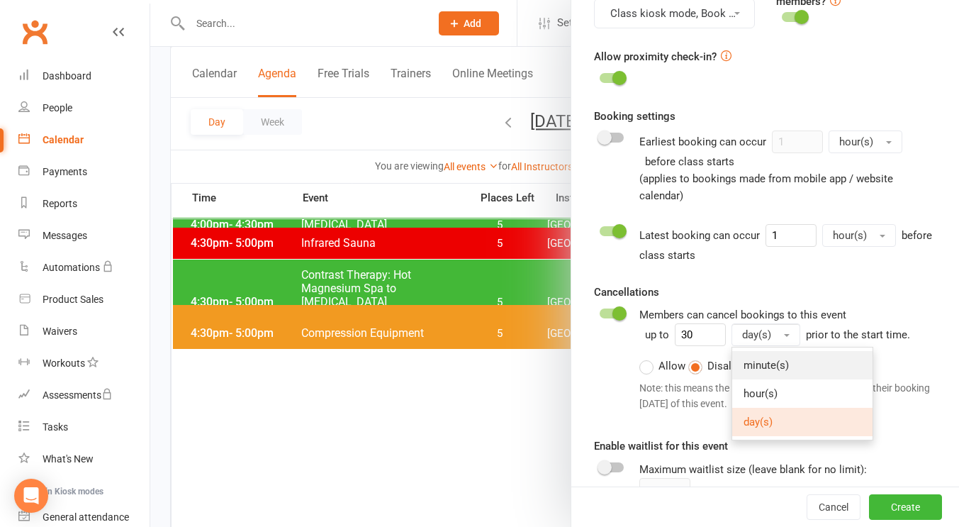
click at [773, 366] on span "minute(s)" at bounding box center [766, 365] width 45 height 13
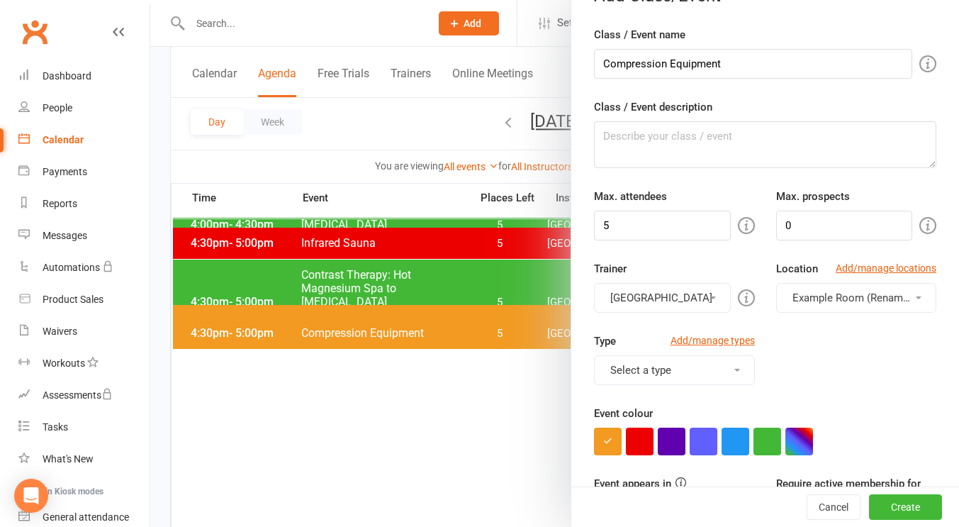
scroll to position [26, 0]
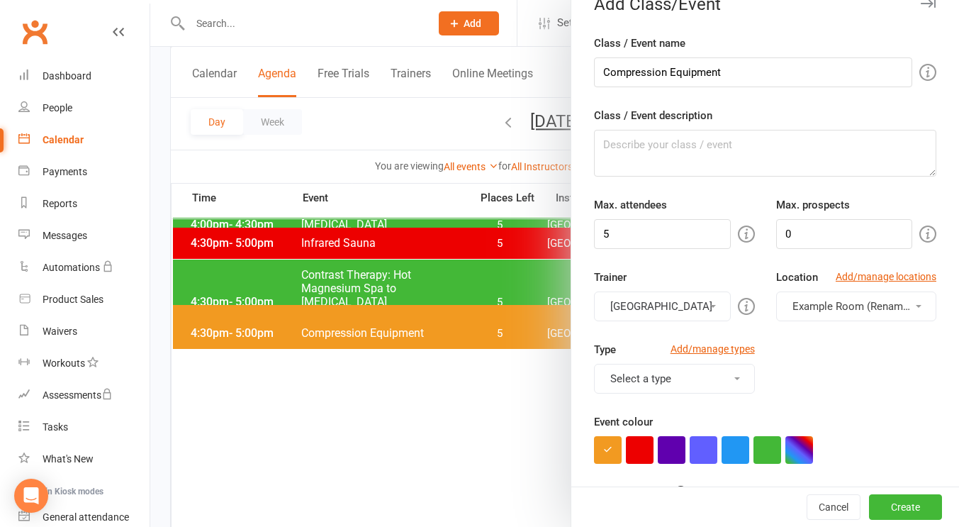
click at [690, 376] on button "Select a type" at bounding box center [674, 379] width 160 height 30
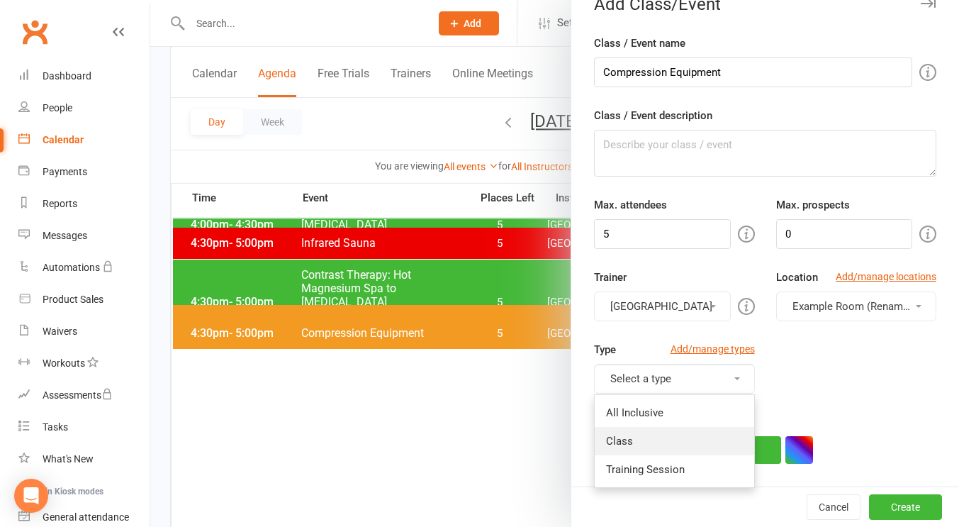
click at [658, 446] on link "Class" at bounding box center [674, 441] width 159 height 28
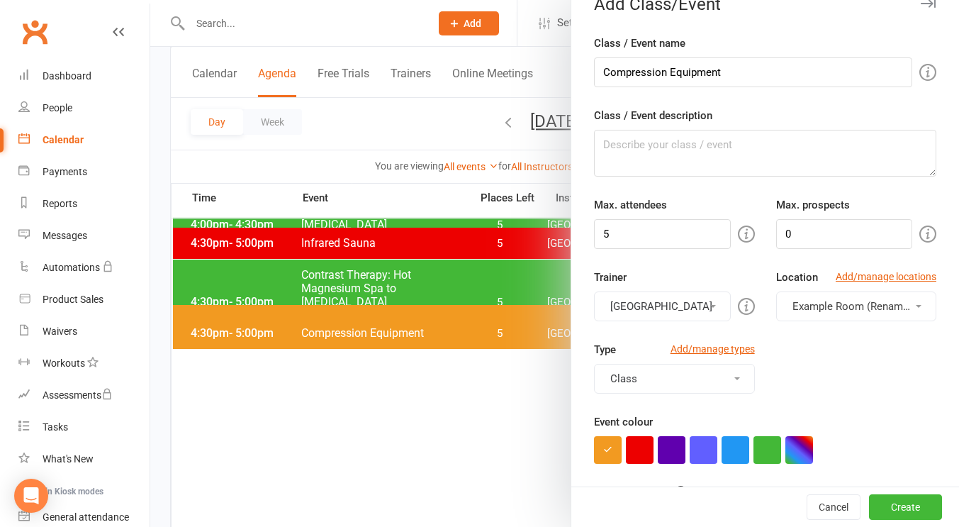
click at [698, 385] on button "Class" at bounding box center [674, 379] width 160 height 30
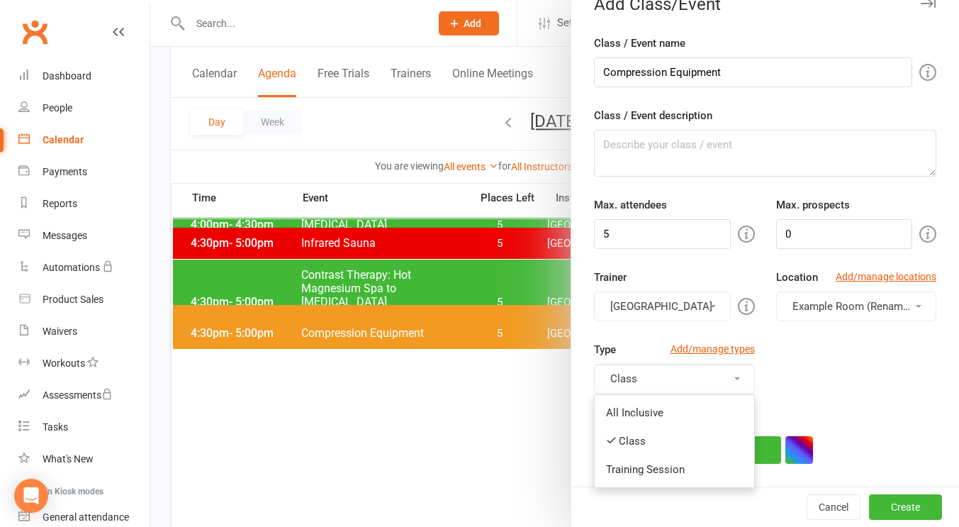
click at [698, 385] on button "Class" at bounding box center [674, 379] width 160 height 30
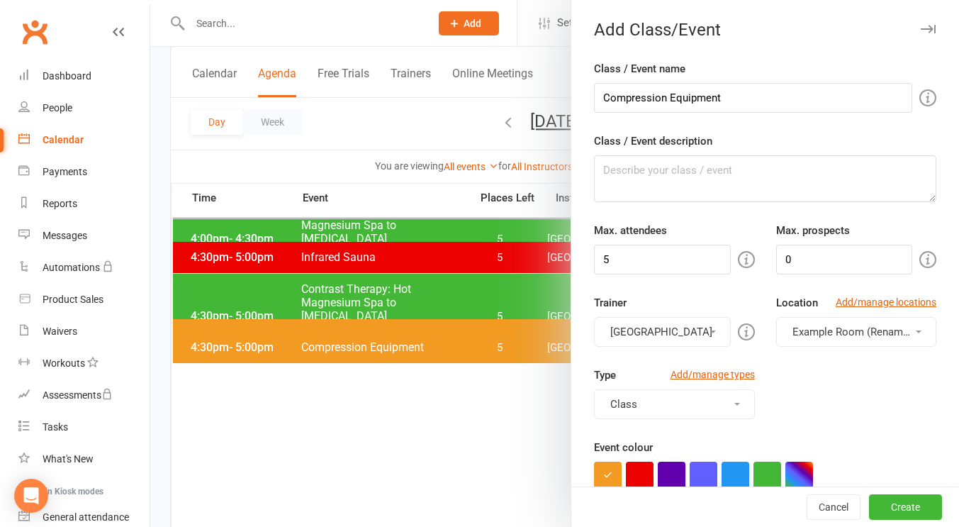
scroll to position [22, 0]
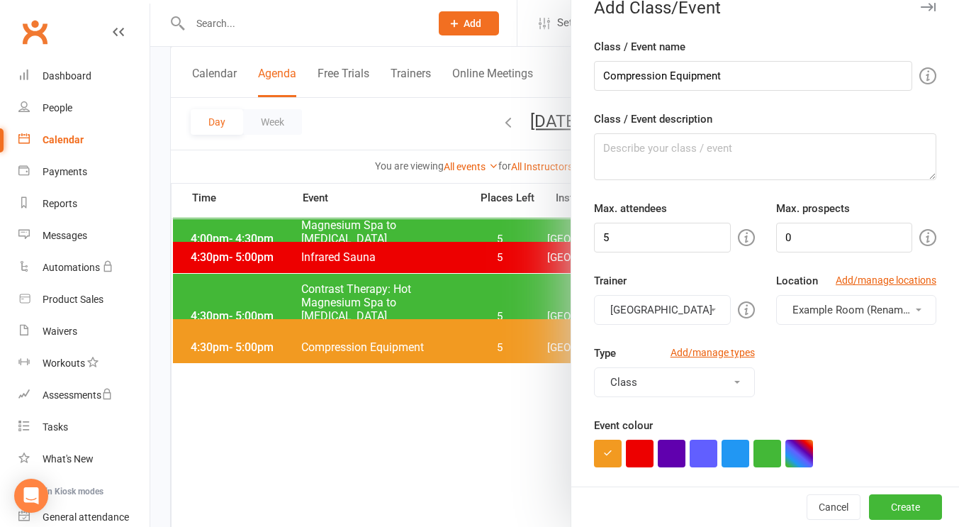
click at [897, 313] on span "Example Room (Rename me!)" at bounding box center [862, 309] width 140 height 13
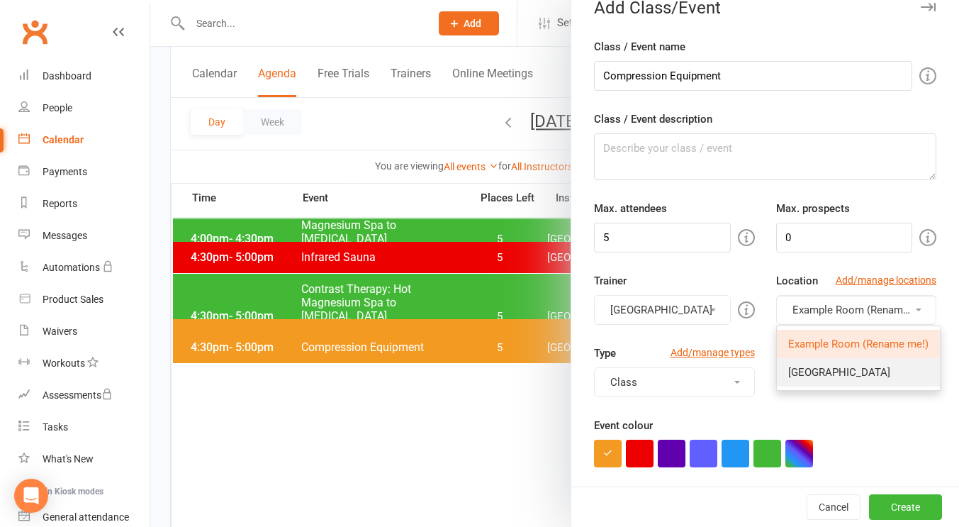
click at [842, 364] on link "[GEOGRAPHIC_DATA]" at bounding box center [858, 372] width 163 height 28
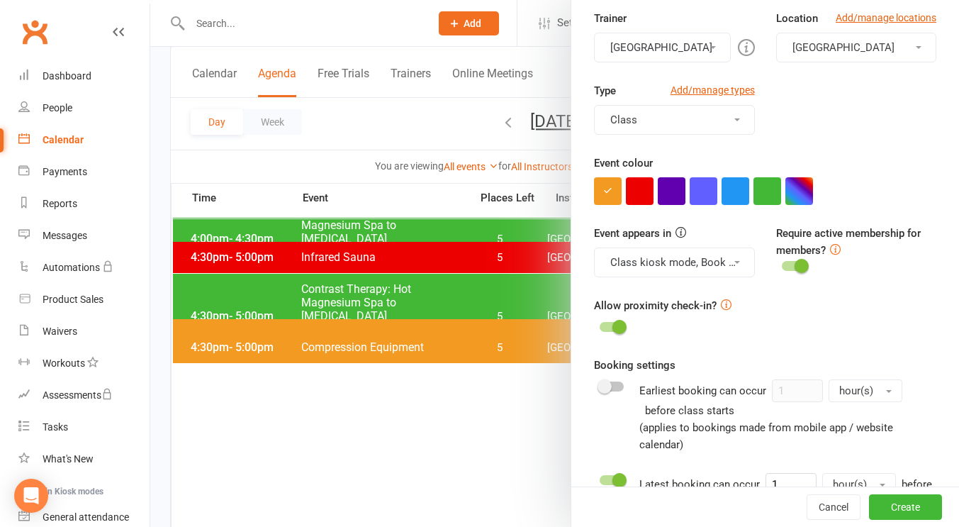
scroll to position [285, 0]
click at [895, 507] on button "Create" at bounding box center [905, 507] width 73 height 26
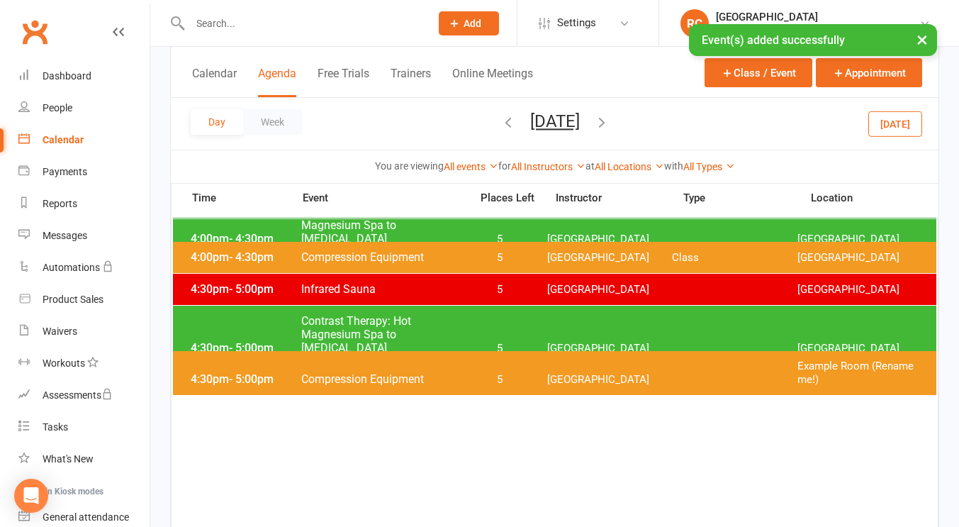
scroll to position [1050, 0]
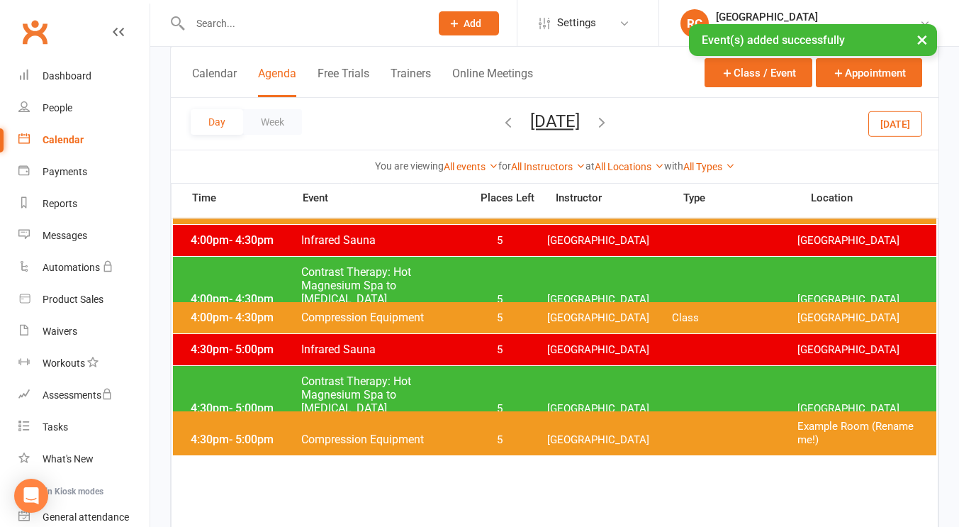
click at [564, 315] on span "[GEOGRAPHIC_DATA]" at bounding box center [609, 317] width 125 height 13
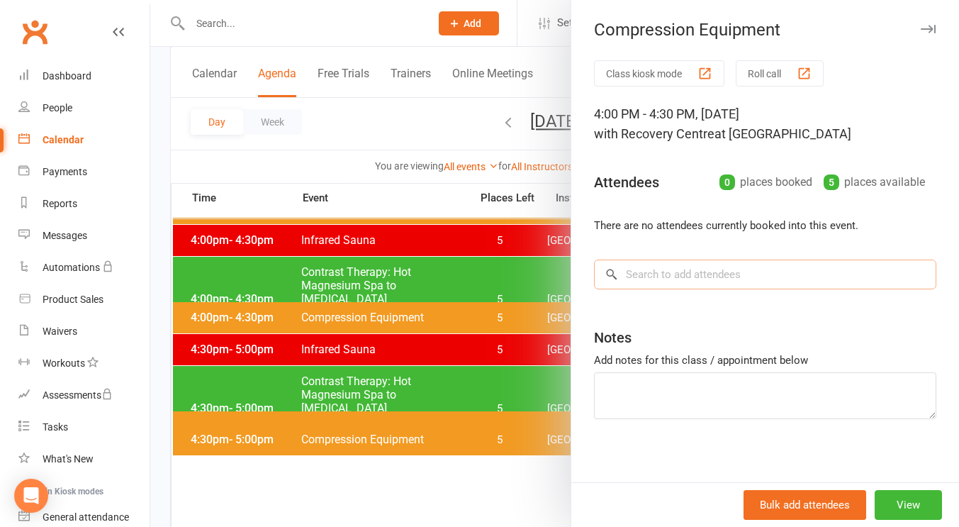
click at [704, 287] on input "search" at bounding box center [765, 274] width 342 height 30
type input "h"
click at [766, 495] on button "Bulk add attendees" at bounding box center [805, 505] width 123 height 30
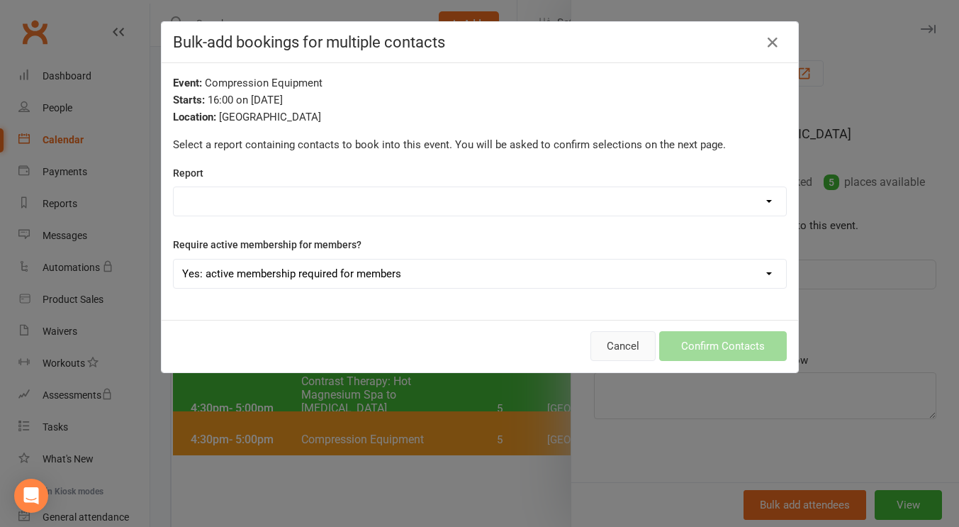
click at [637, 346] on button "Cancel" at bounding box center [622, 346] width 65 height 30
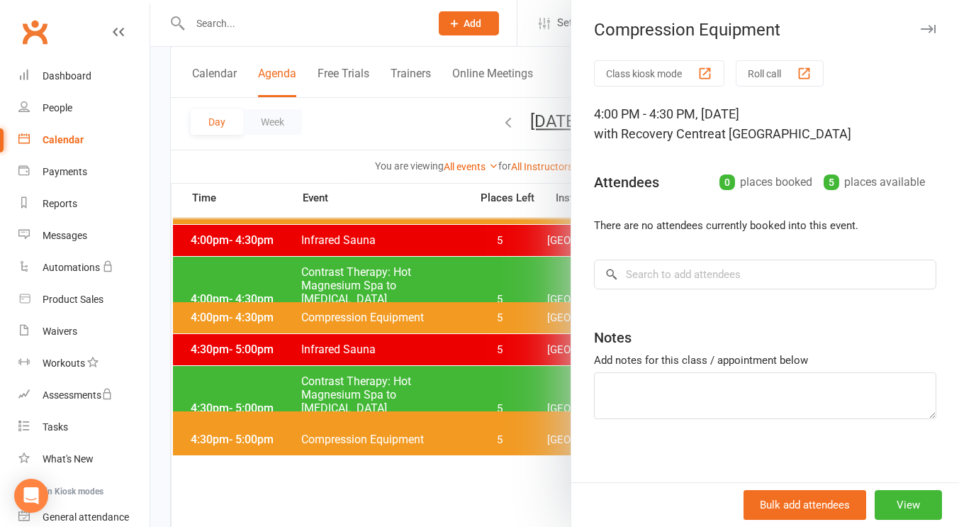
scroll to position [964, 0]
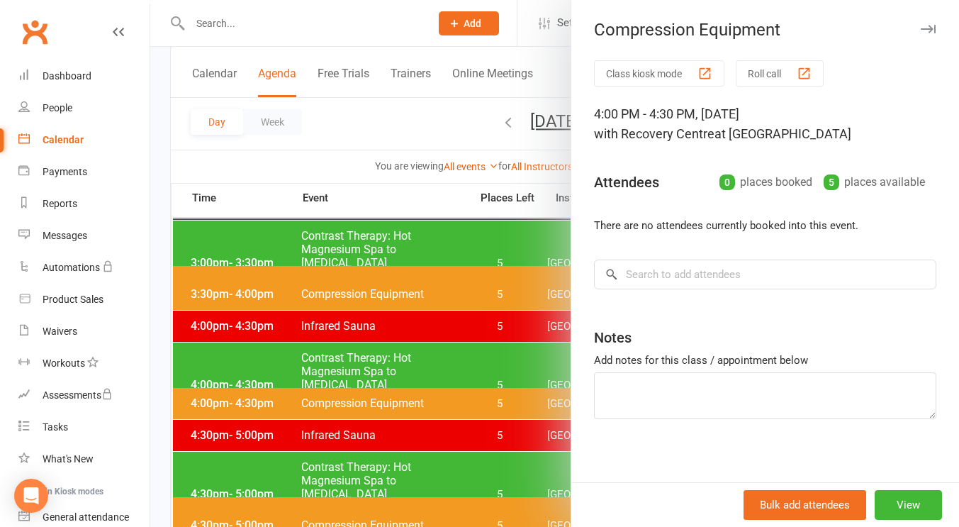
click at [711, 255] on div "Class kiosk mode Roll call 4:00 PM - 4:30 PM, Wednesday, October, 15, 2025 with…" at bounding box center [765, 275] width 388 height 430
click at [717, 276] on input "search" at bounding box center [765, 274] width 342 height 30
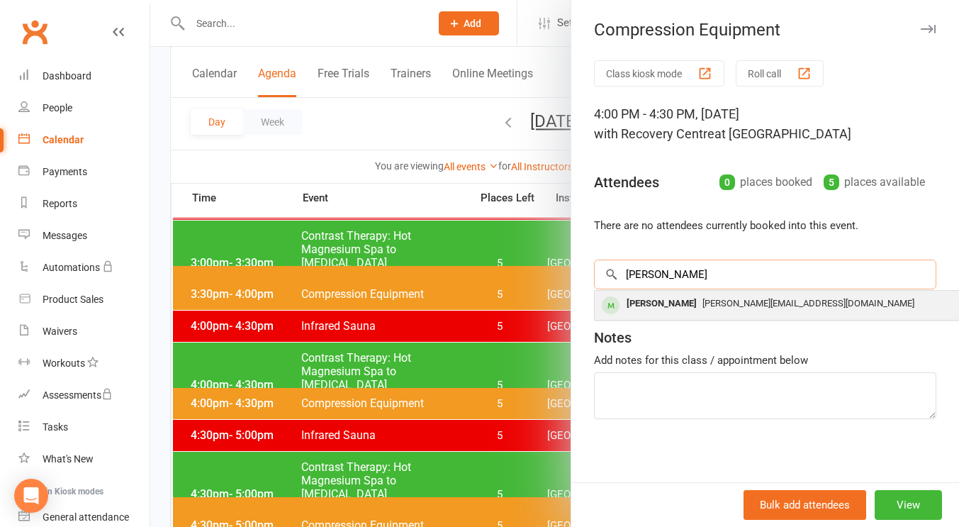
type input "heidi"
click at [656, 304] on div "Heidi Gough" at bounding box center [662, 303] width 82 height 21
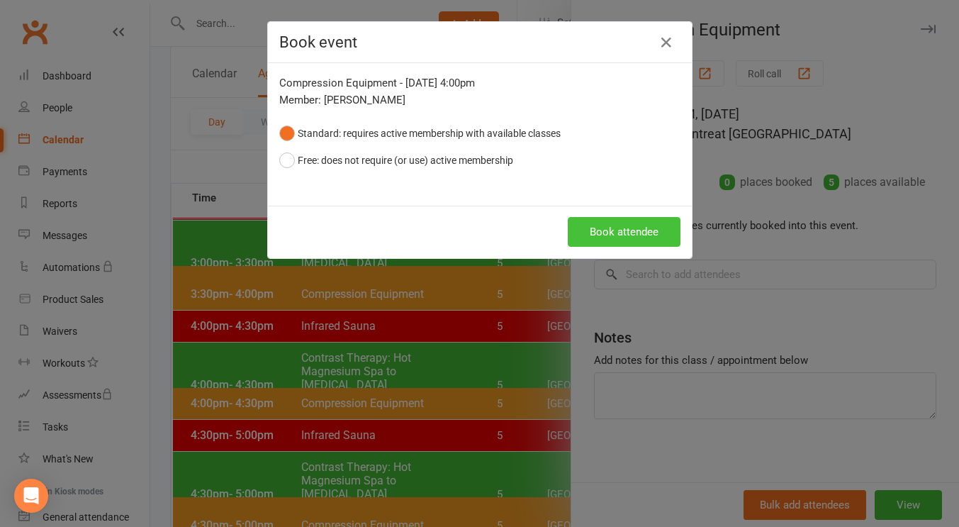
click at [637, 230] on button "Book attendee" at bounding box center [624, 232] width 113 height 30
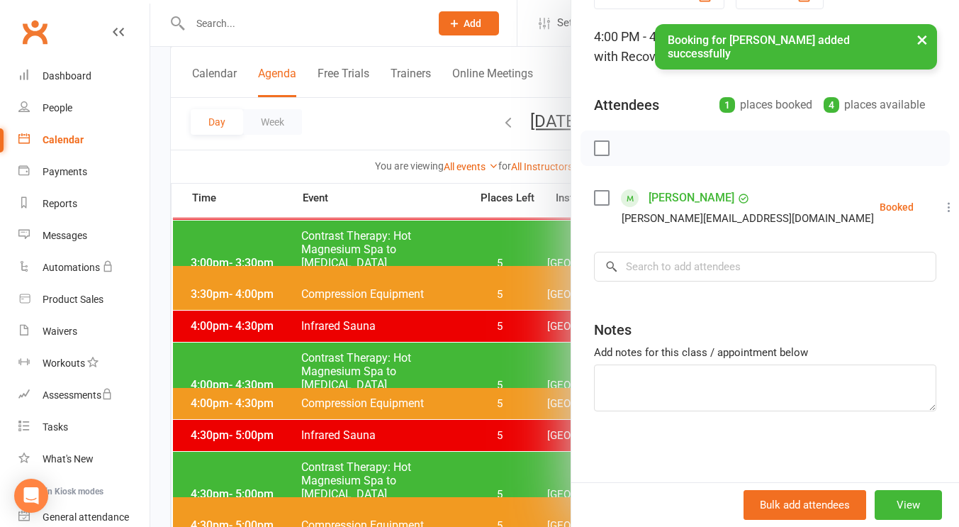
scroll to position [77, 0]
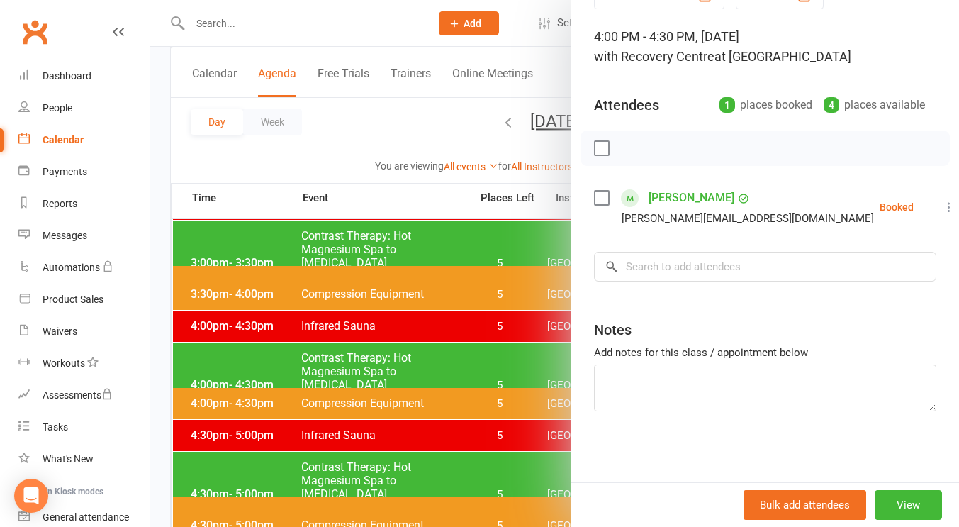
click at [349, 140] on div at bounding box center [554, 263] width 809 height 527
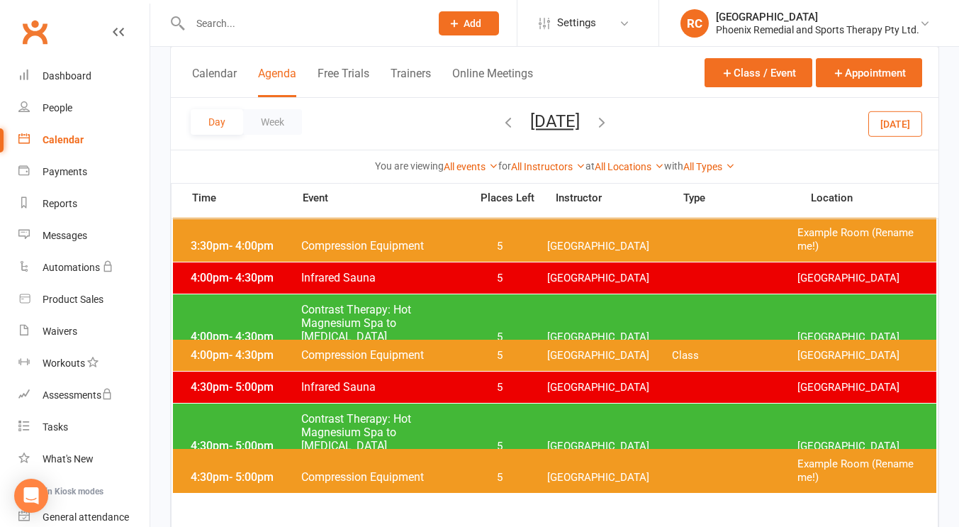
scroll to position [1013, 0]
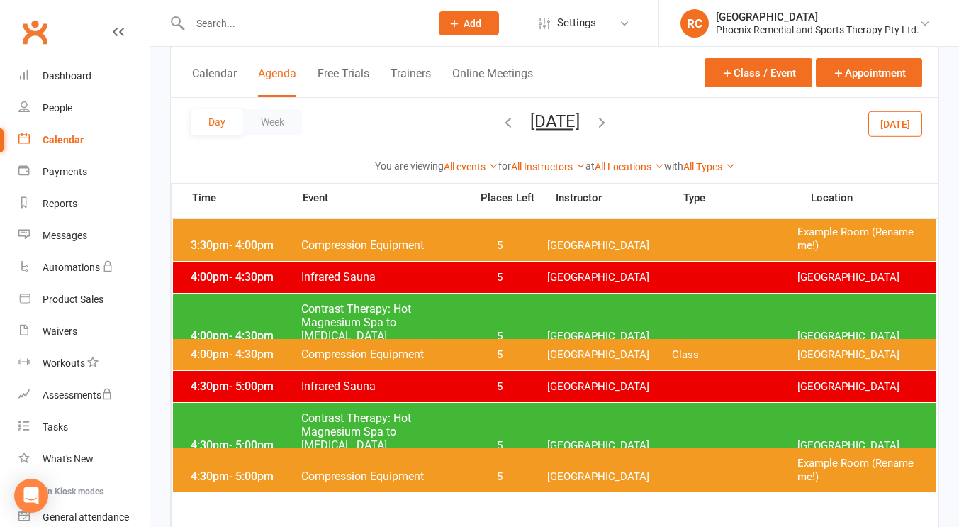
click at [401, 349] on span "Compression Equipment" at bounding box center [382, 353] width 162 height 13
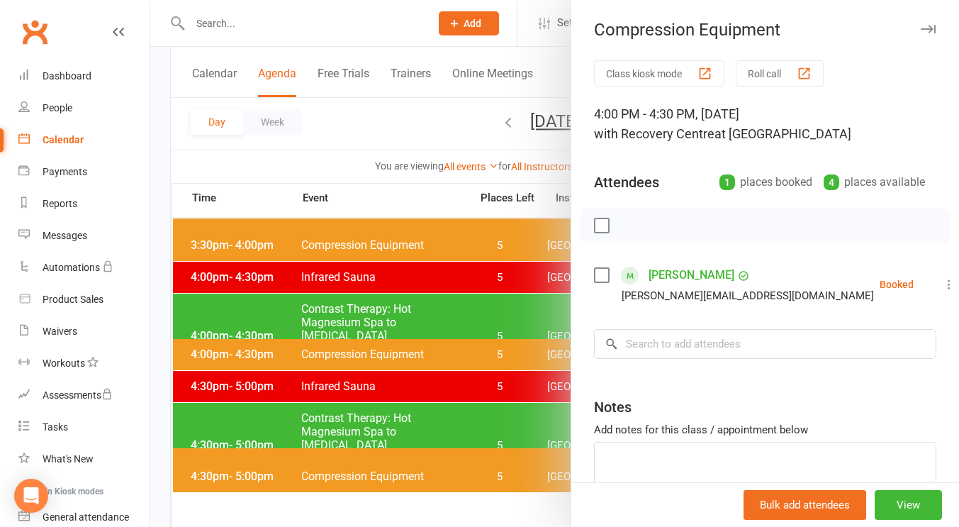
click at [366, 165] on div at bounding box center [554, 263] width 809 height 527
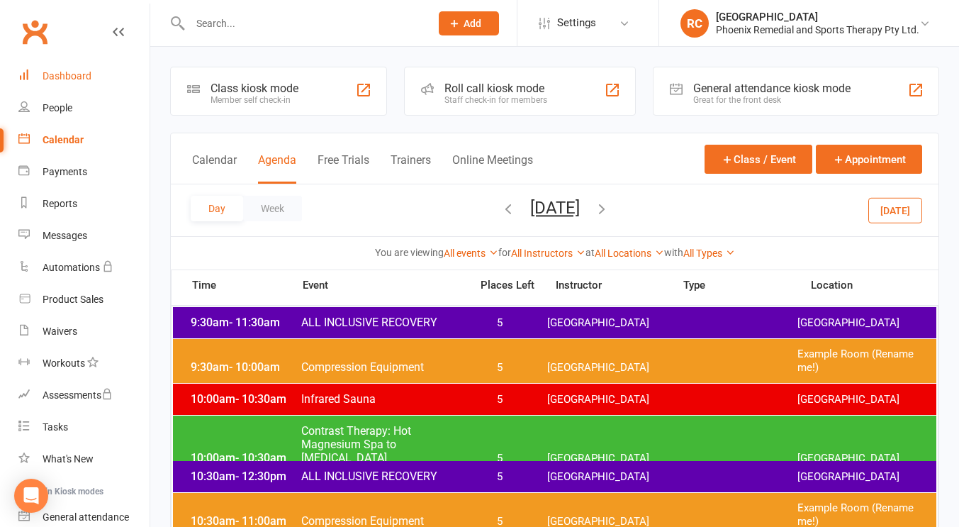
click at [64, 83] on link "Dashboard" at bounding box center [83, 76] width 131 height 32
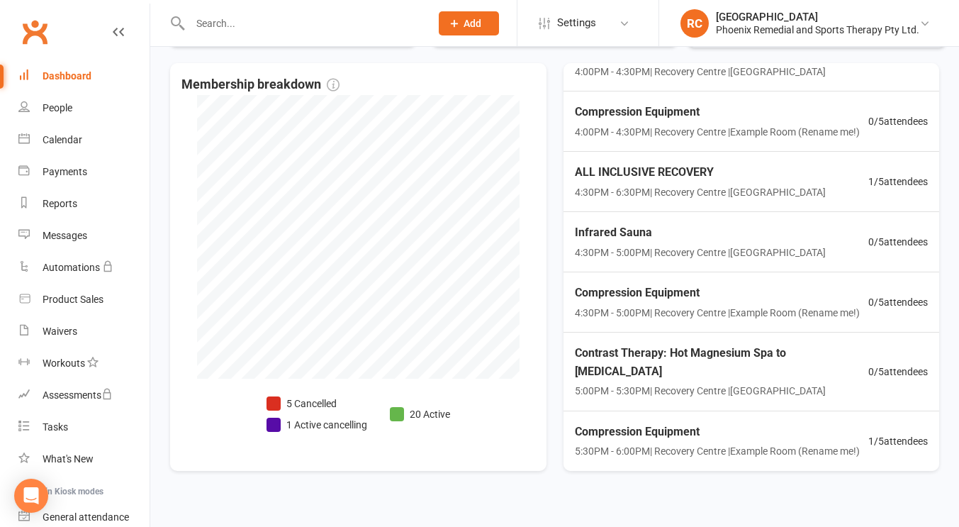
scroll to position [332, 0]
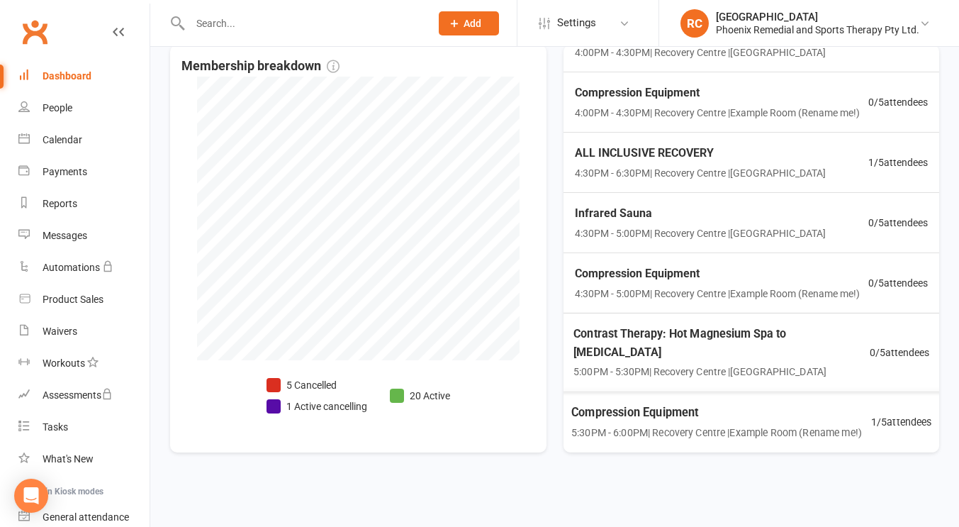
click at [790, 425] on span "5:30PM - 6:00PM | Recovery Centre | Example Room (Rename me!)" at bounding box center [716, 433] width 291 height 16
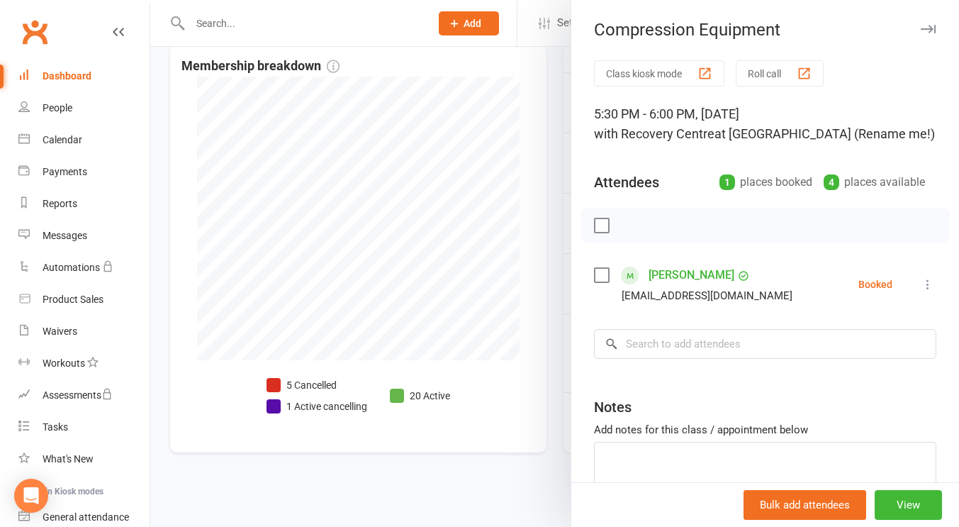
click at [549, 123] on div at bounding box center [554, 263] width 809 height 527
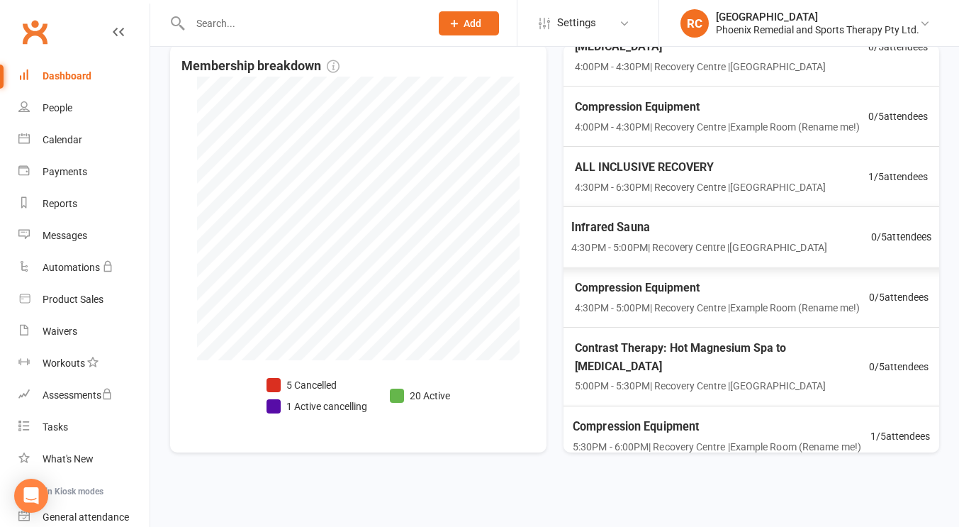
scroll to position [204, 0]
click at [74, 118] on link "People" at bounding box center [83, 108] width 131 height 32
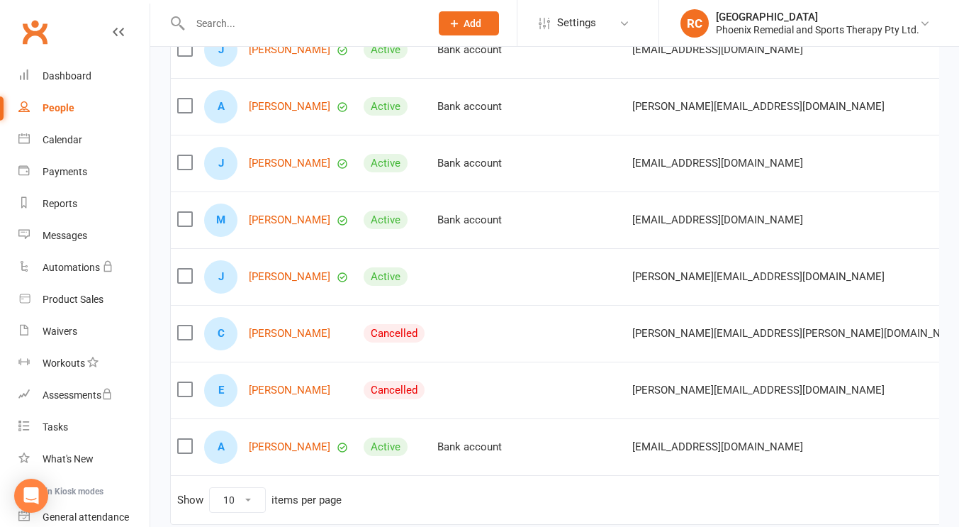
scroll to position [354, 0]
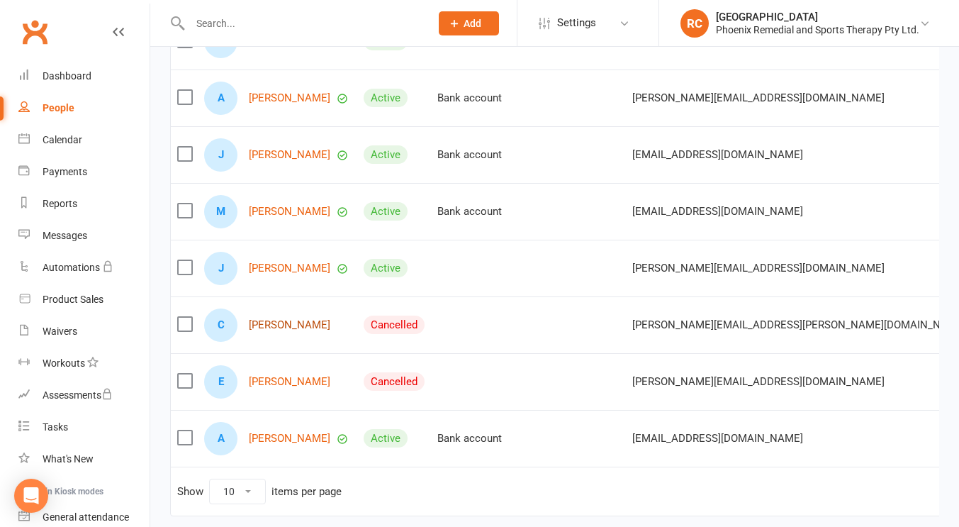
click at [271, 331] on link "Christy Edwards" at bounding box center [290, 325] width 82 height 12
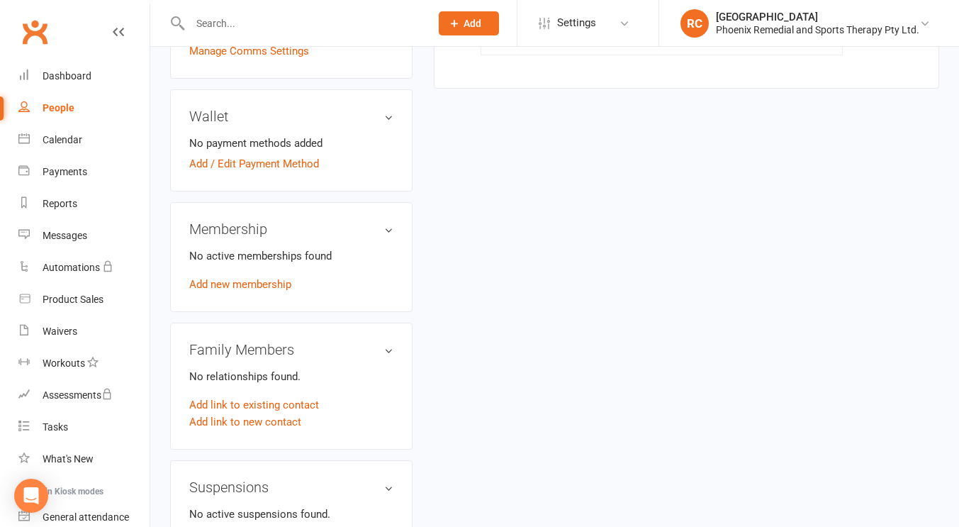
scroll to position [480, 0]
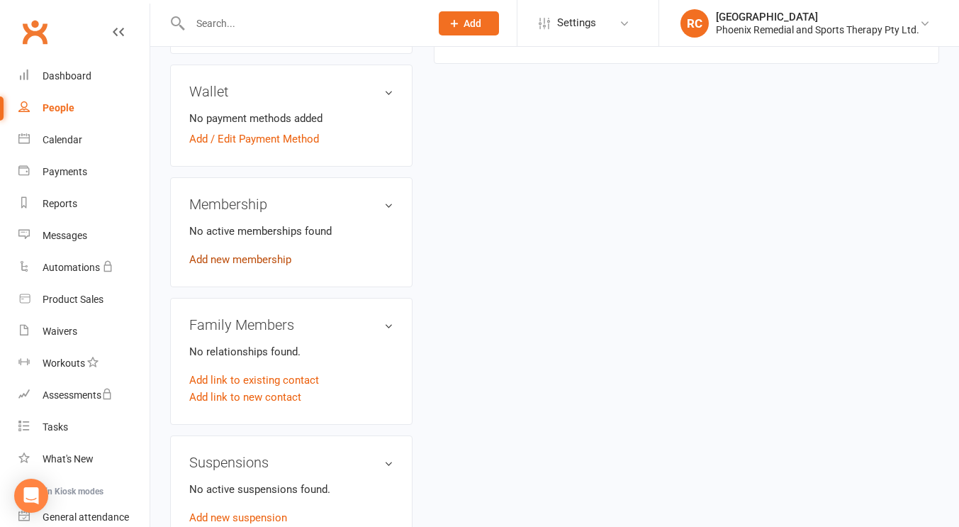
click at [262, 253] on link "Add new membership" at bounding box center [240, 259] width 102 height 13
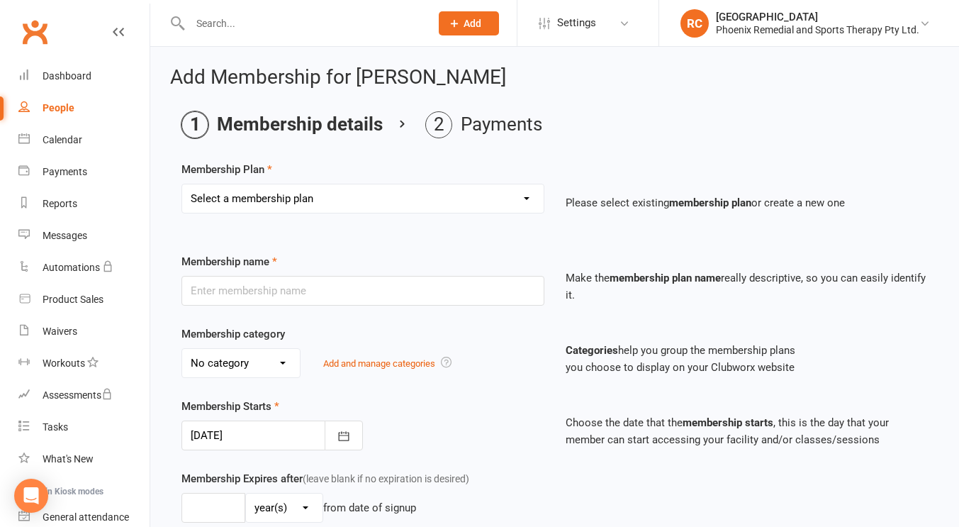
click at [330, 208] on select "Select a membership plan Create new Membership Plan Casual Membership Sponsored…" at bounding box center [362, 198] width 361 height 28
select select "6"
click at [182, 184] on select "Select a membership plan Create new Membership Plan Casual Membership Sponsored…" at bounding box center [362, 198] width 361 height 28
type input "3 Pack Recovery Sessions"
type input "0"
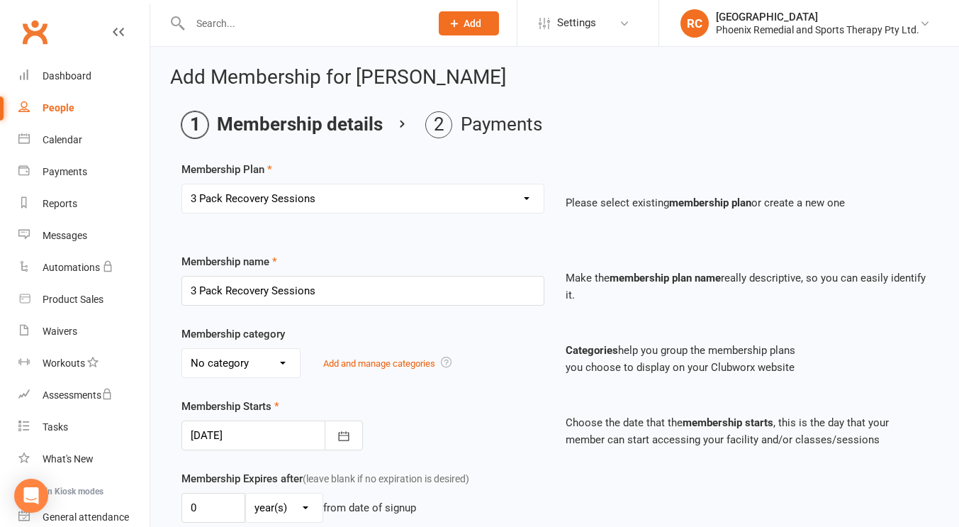
type input "3"
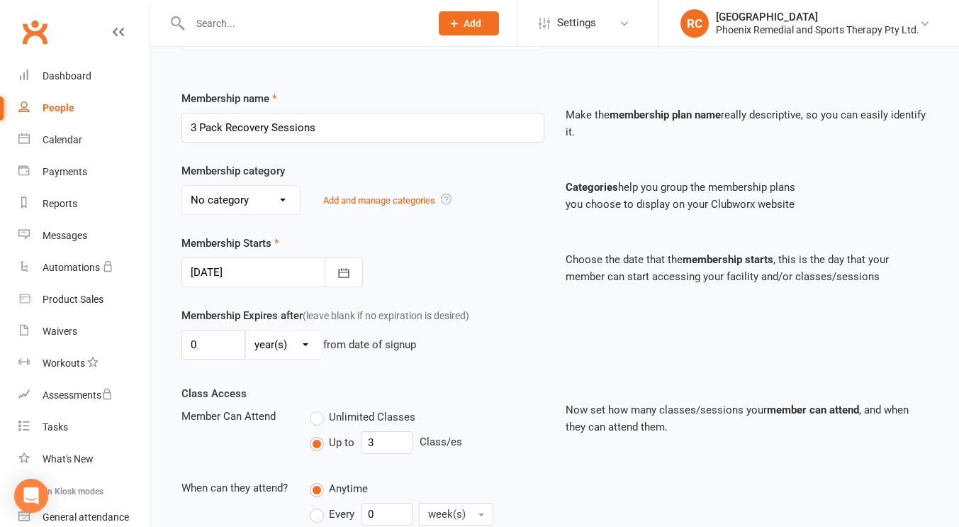
scroll to position [164, 0]
click at [264, 202] on select "No category General Sponsored Athlete" at bounding box center [241, 199] width 118 height 28
select select "0"
click at [182, 185] on select "No category General Sponsored Athlete" at bounding box center [241, 199] width 118 height 28
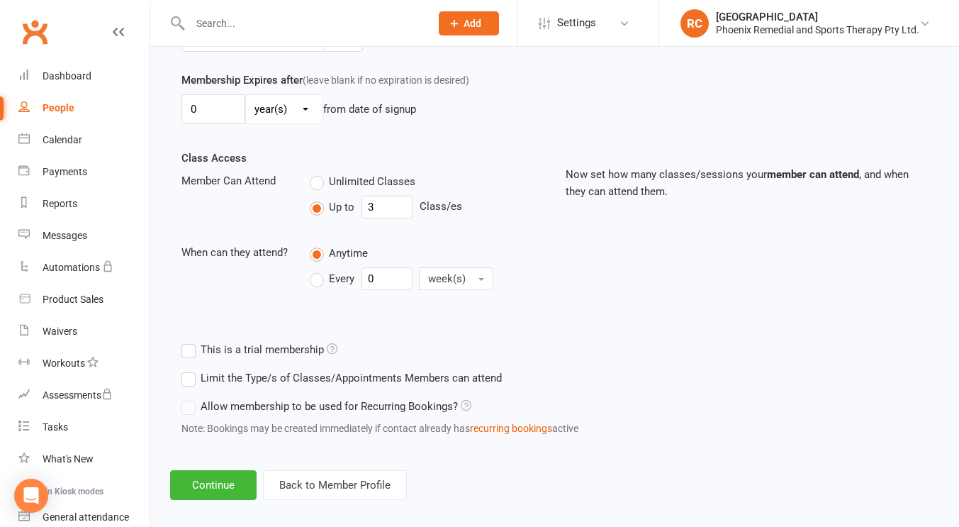
scroll to position [399, 0]
click at [388, 208] on input "3" at bounding box center [386, 206] width 51 height 23
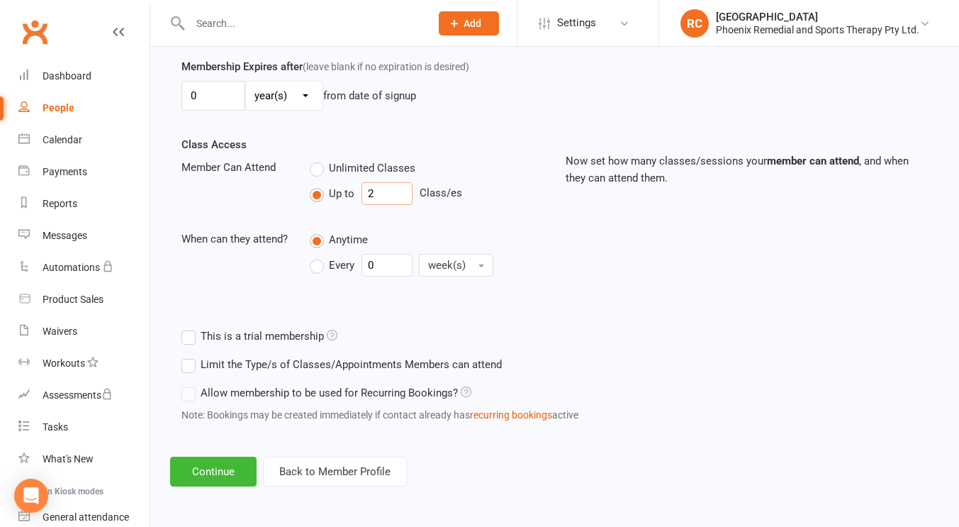
type input "2"
click at [465, 393] on icon at bounding box center [466, 391] width 11 height 11
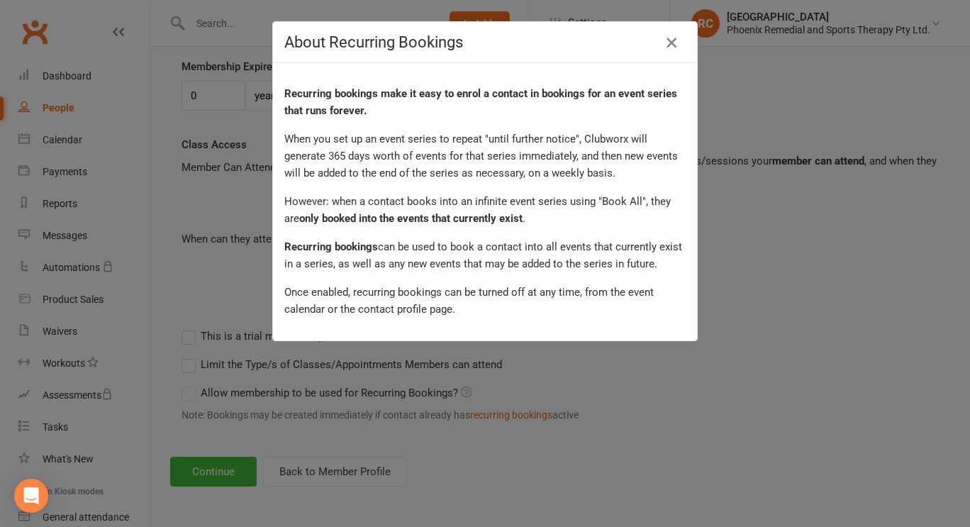
click at [668, 48] on icon "button" at bounding box center [671, 42] width 17 height 17
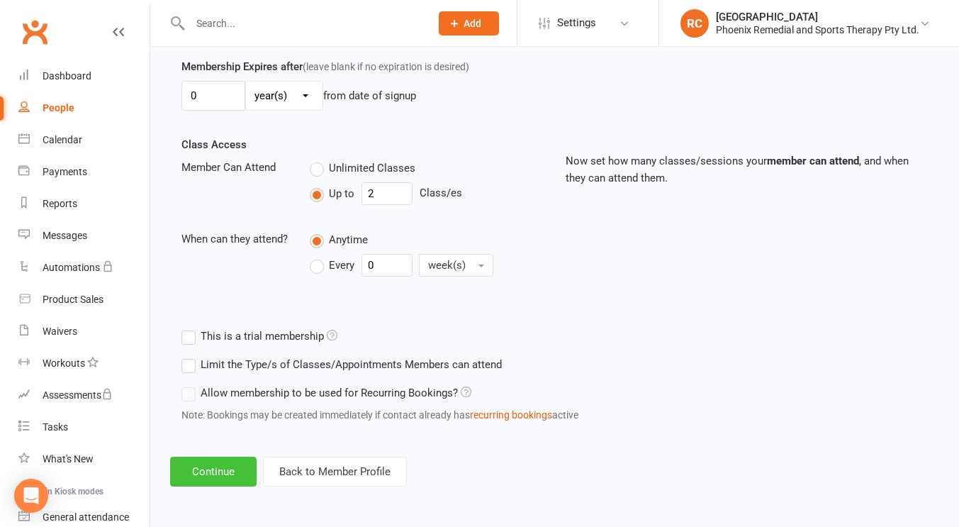
click at [201, 460] on button "Continue" at bounding box center [213, 471] width 86 height 30
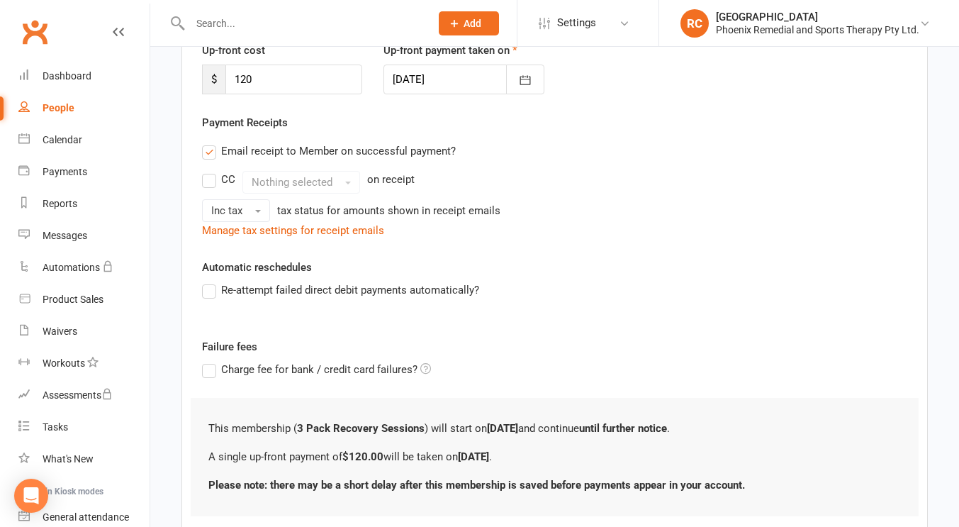
scroll to position [302, 0]
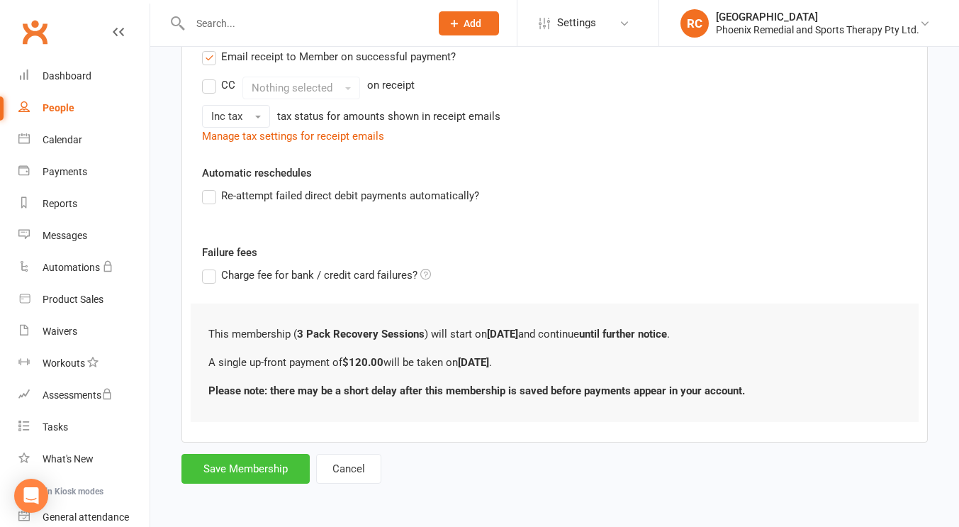
click at [232, 464] on button "Save Membership" at bounding box center [245, 469] width 128 height 30
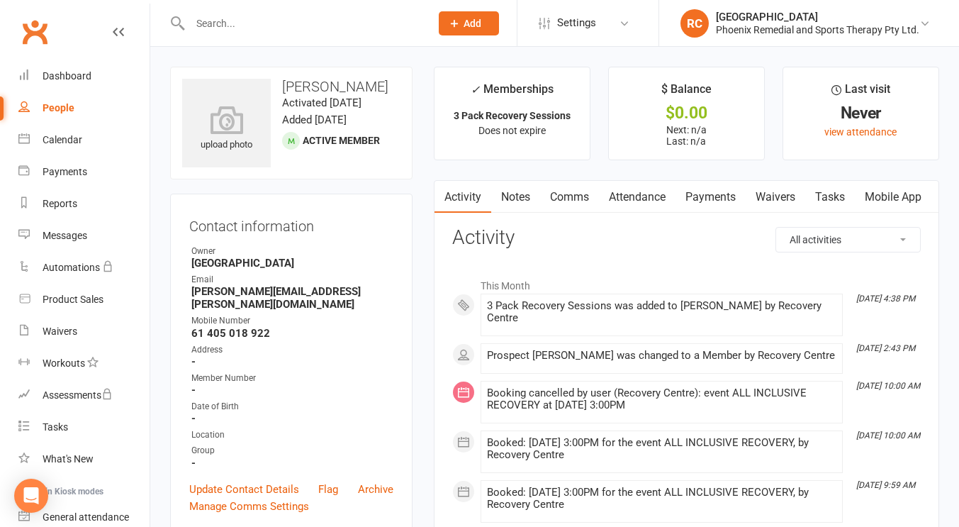
click at [49, 113] on div "People" at bounding box center [59, 107] width 32 height 11
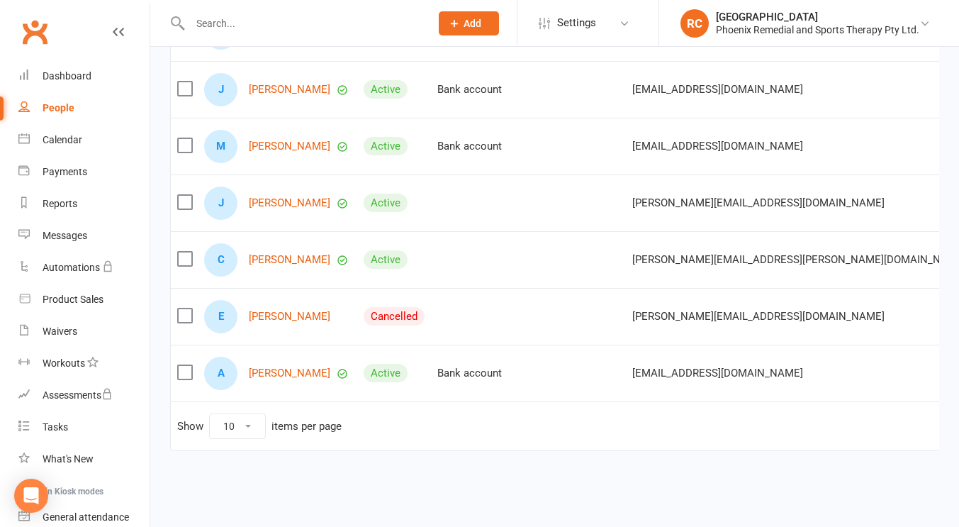
scroll to position [0, 60]
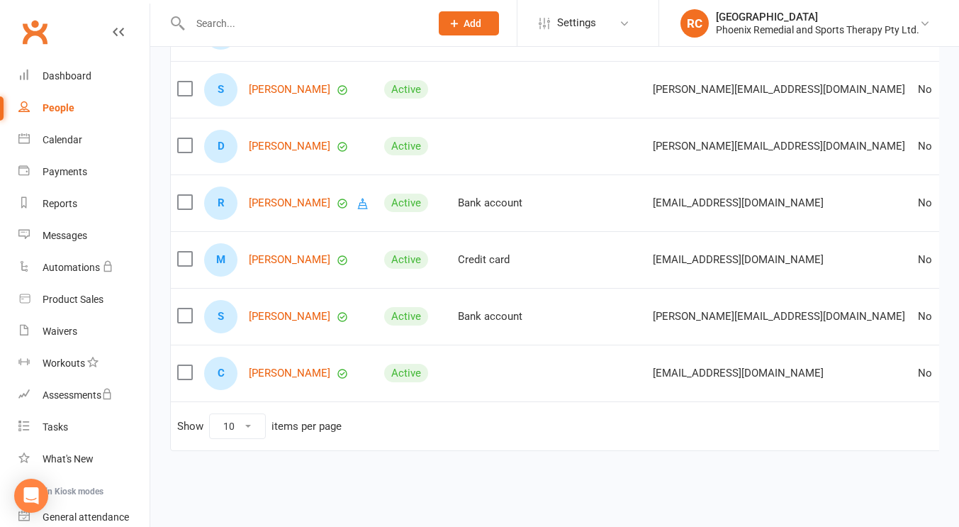
scroll to position [0, 65]
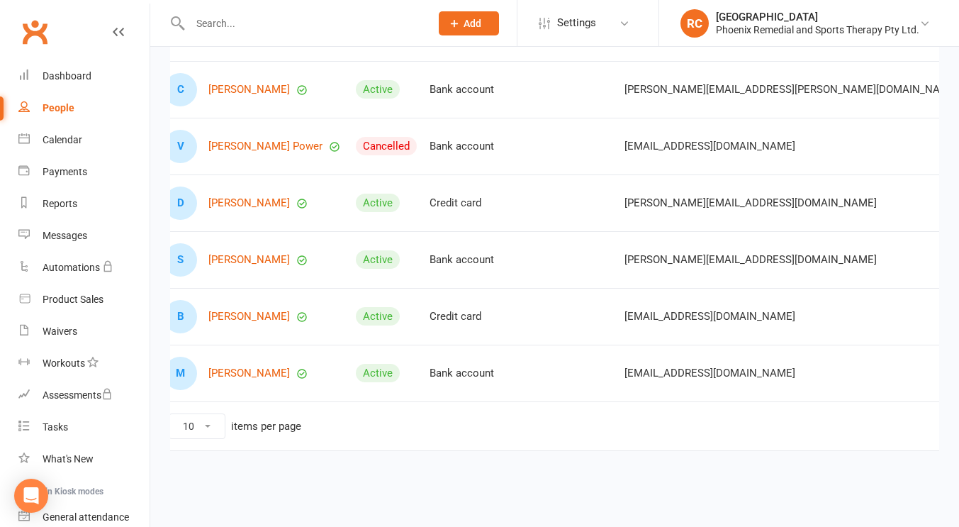
scroll to position [0, 0]
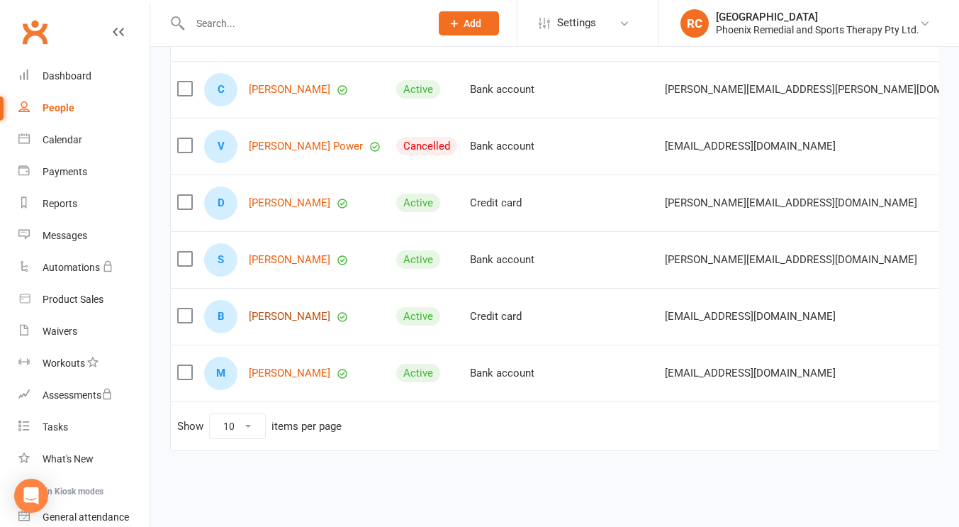
click at [287, 311] on link "Bailey Sharp" at bounding box center [290, 316] width 82 height 12
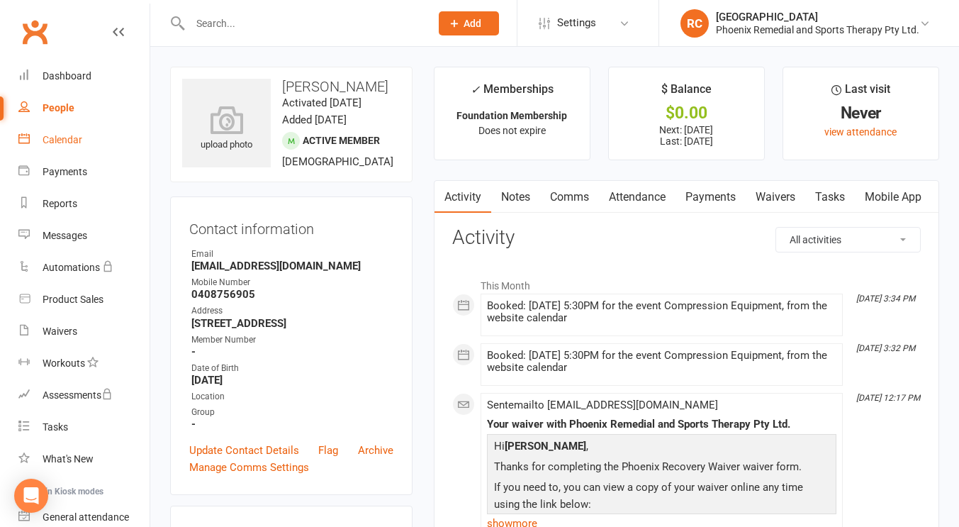
click at [60, 143] on div "Calendar" at bounding box center [63, 139] width 40 height 11
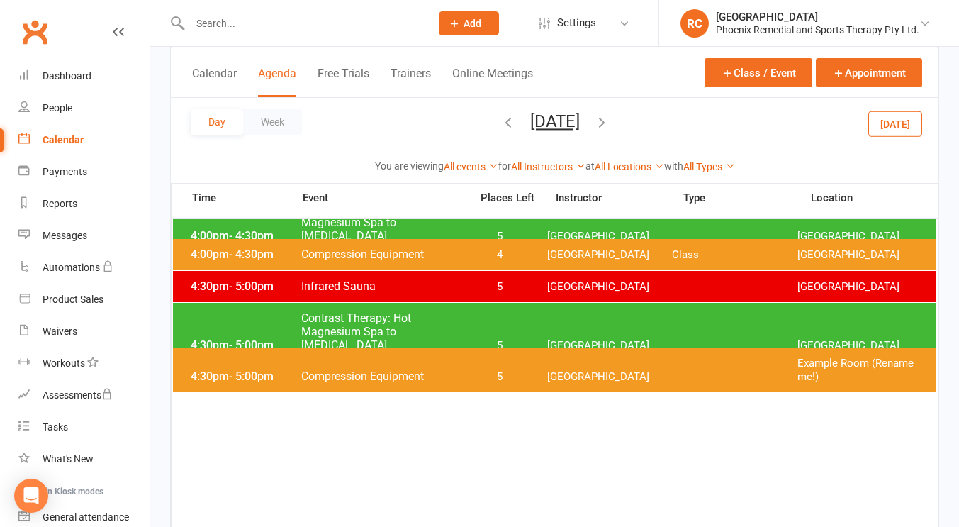
scroll to position [1114, 0]
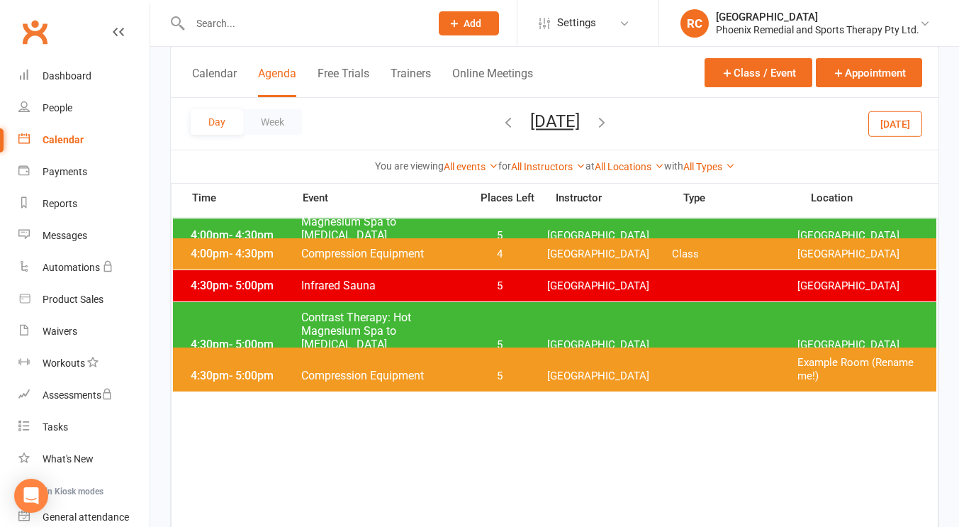
click at [516, 124] on span "Wednesday, Oct 15, 2025 October 2025 Sun Mon Tue Wed Thu Fri Sat 28 29 30 01 02…" at bounding box center [555, 123] width 78 height 25
click at [500, 124] on icon "button" at bounding box center [508, 122] width 16 height 16
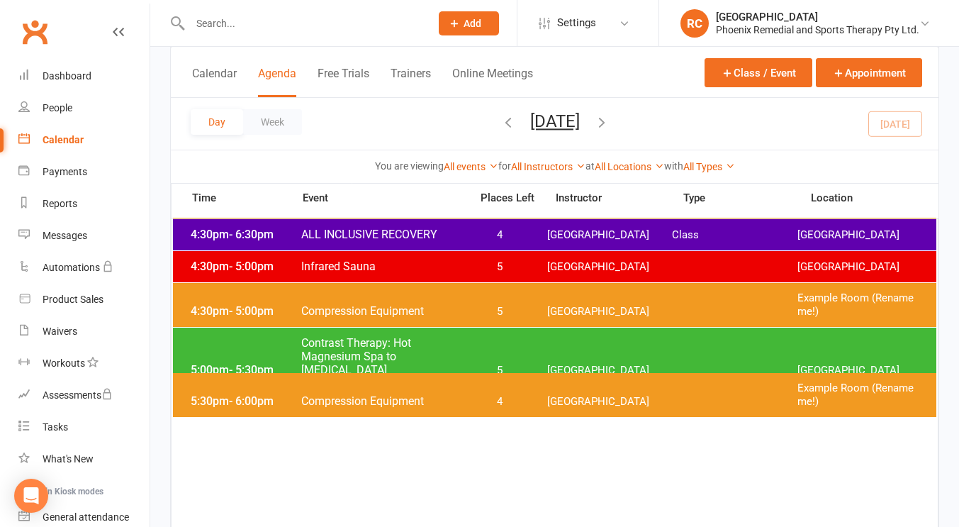
click at [481, 396] on span "4" at bounding box center [499, 401] width 74 height 13
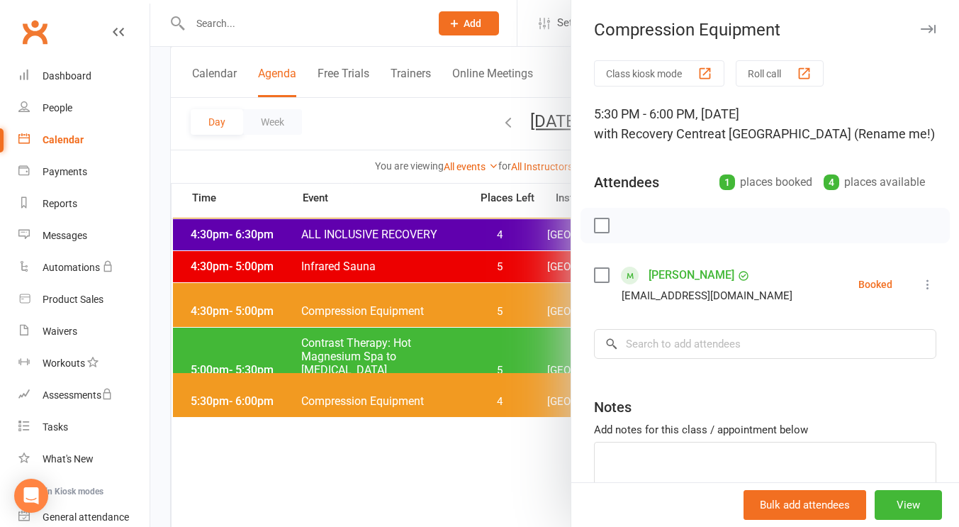
click at [895, 27] on div "Compression Equipment" at bounding box center [765, 30] width 388 height 20
click at [921, 33] on icon "button" at bounding box center [928, 29] width 15 height 9
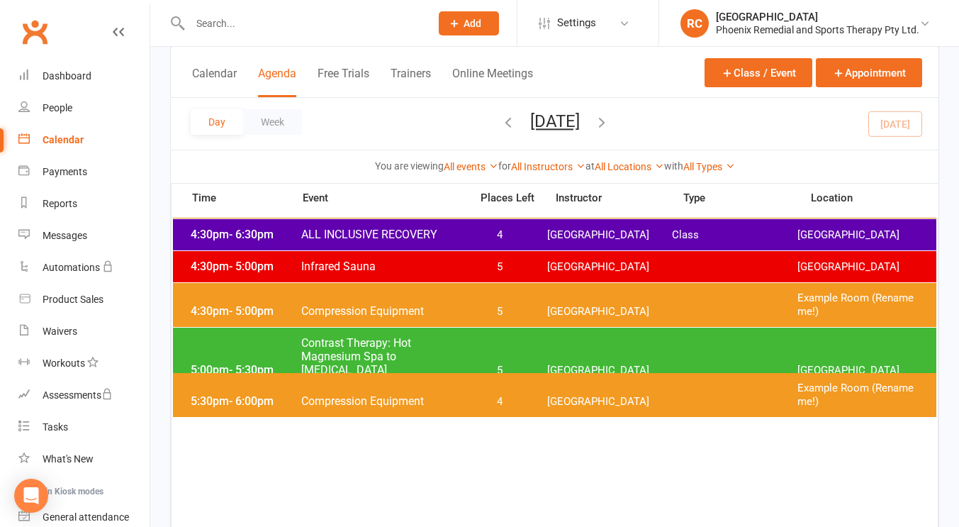
click at [386, 391] on div "5:30pm - 6:00pm Compression Equipment 4 Recovery Centre Example Room (Rename me…" at bounding box center [554, 395] width 763 height 44
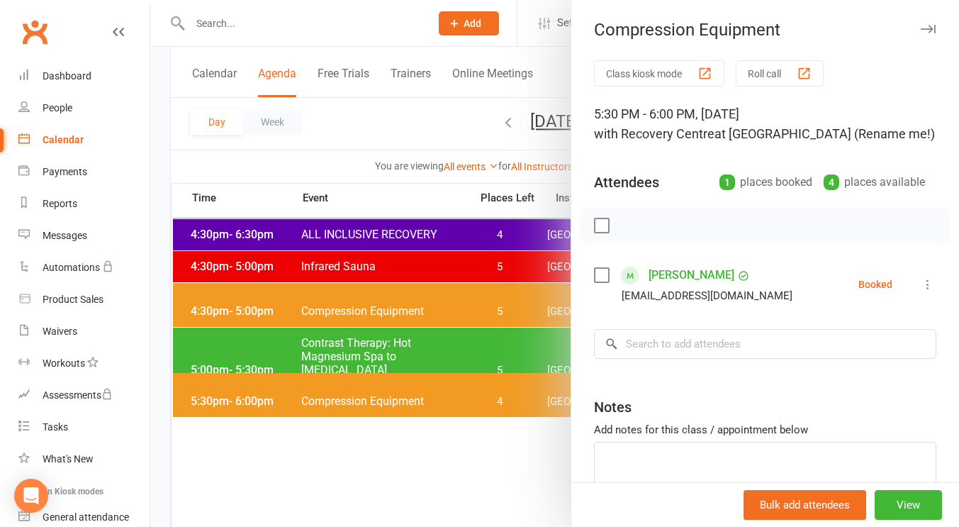
click at [679, 276] on link "Bailey Sharp" at bounding box center [692, 275] width 86 height 23
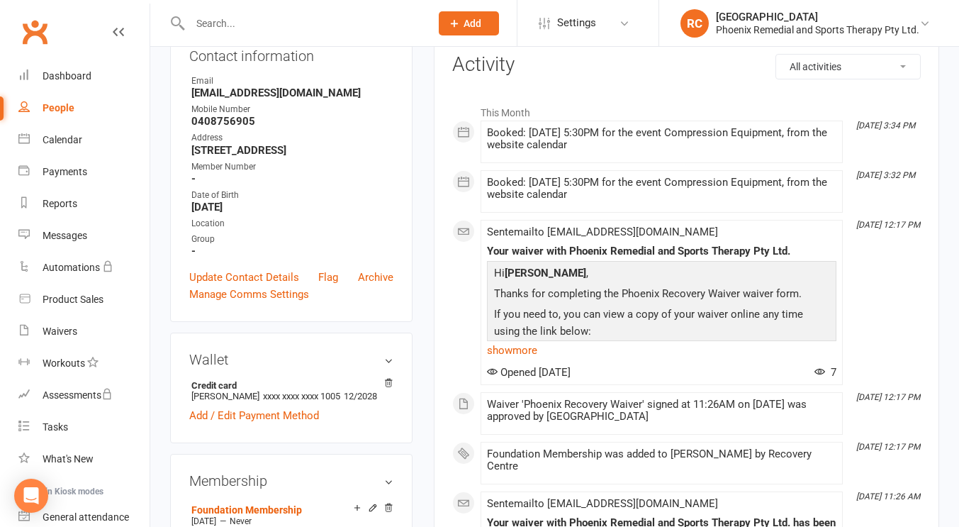
scroll to position [174, 0]
click at [63, 128] on link "Calendar" at bounding box center [83, 140] width 131 height 32
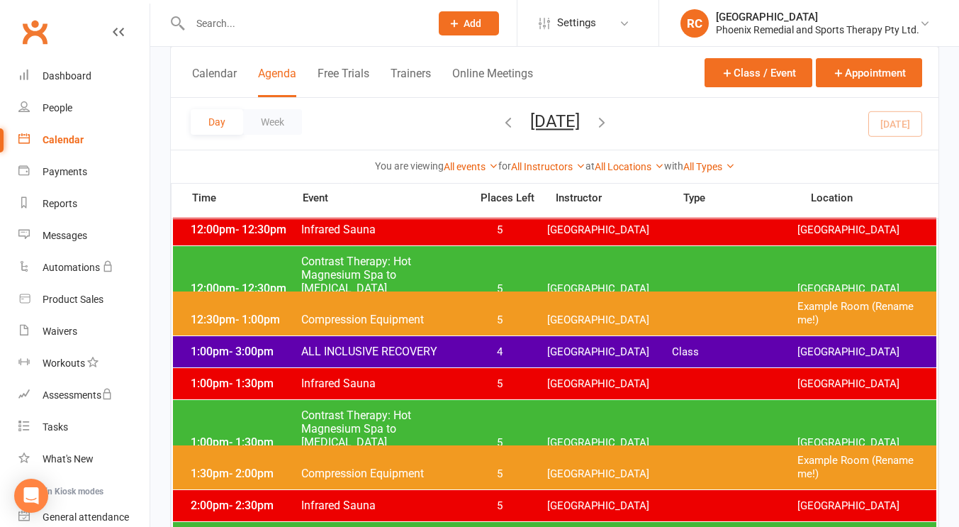
scroll to position [440, 0]
